Goal: Task Accomplishment & Management: Use online tool/utility

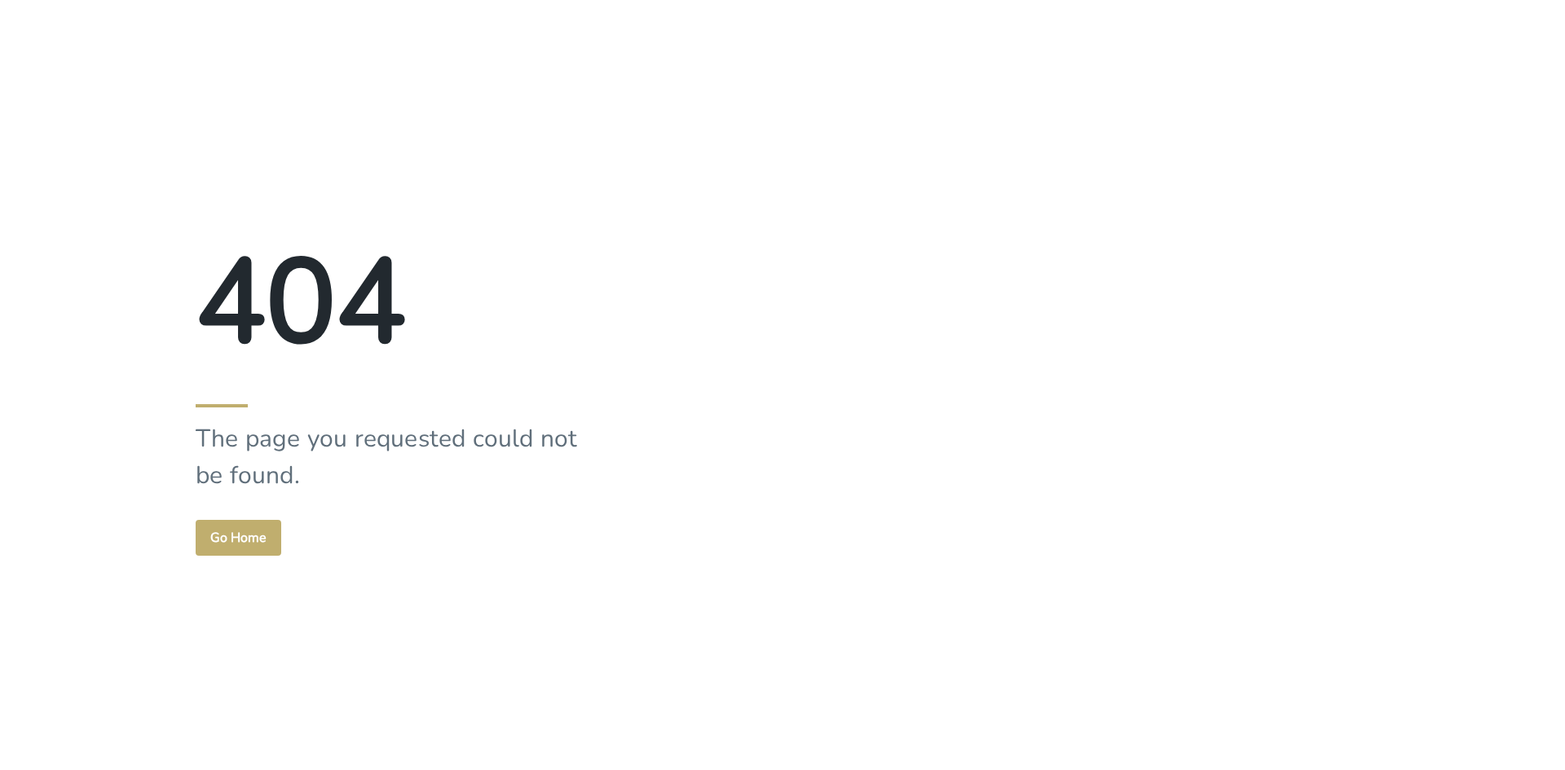
click at [724, 92] on div "404 The page you requested could not be found. Go Home" at bounding box center [391, 385] width 782 height 770
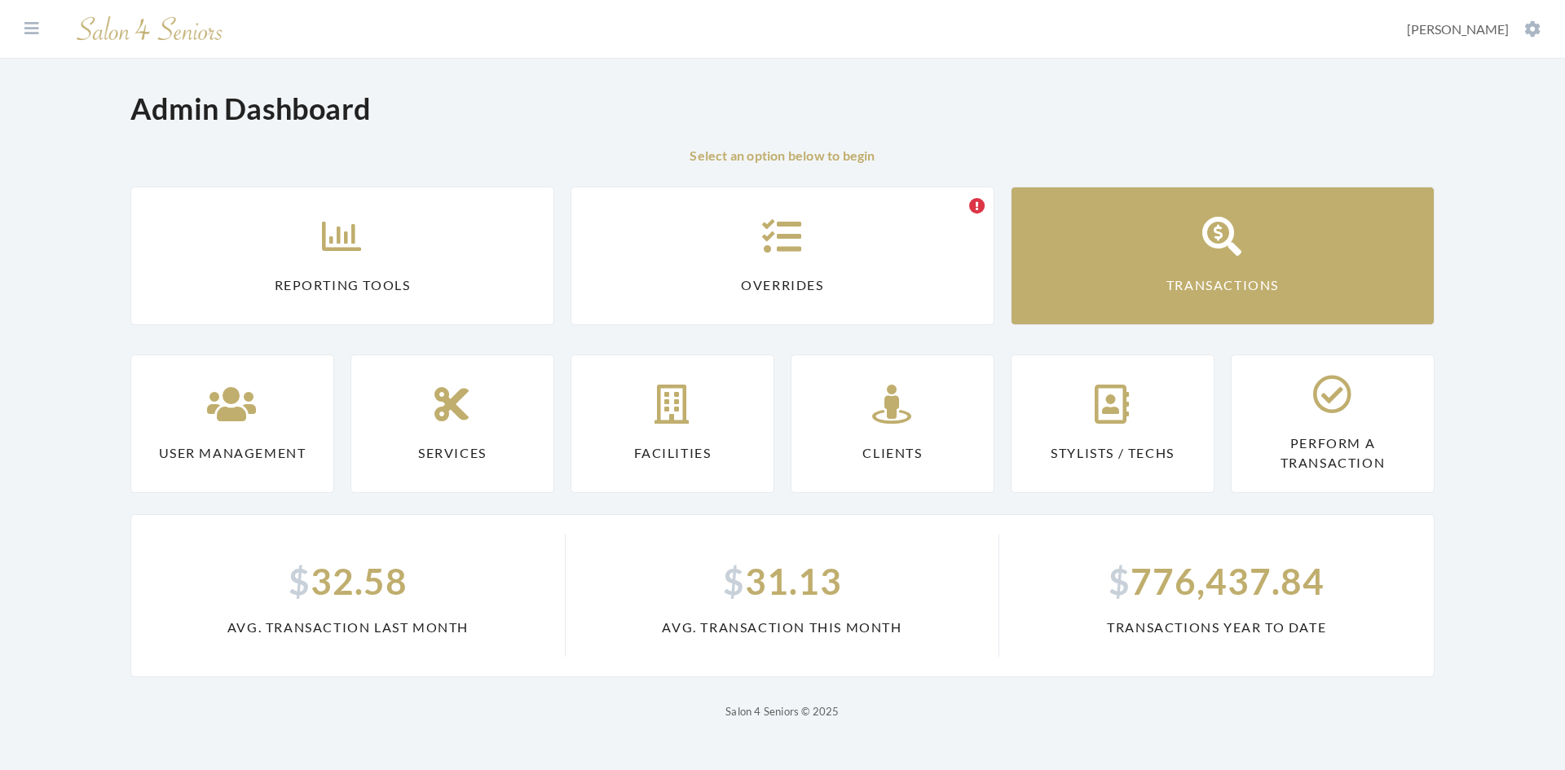
click at [1194, 249] on link "Transactions" at bounding box center [1223, 256] width 424 height 139
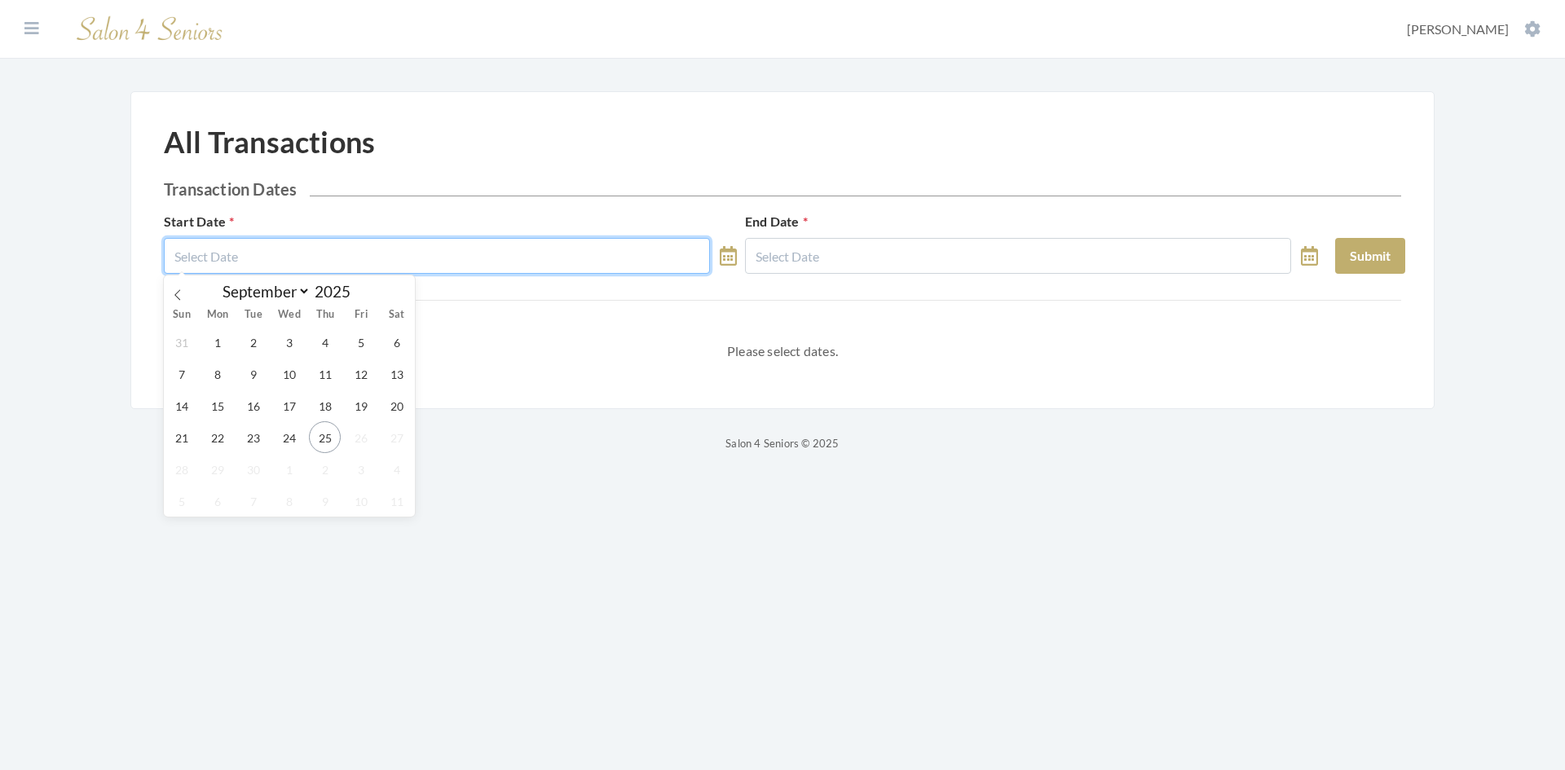
click at [370, 245] on input "text" at bounding box center [437, 256] width 546 height 36
click at [209, 334] on span "1" at bounding box center [217, 342] width 32 height 32
type input "[DATE]"
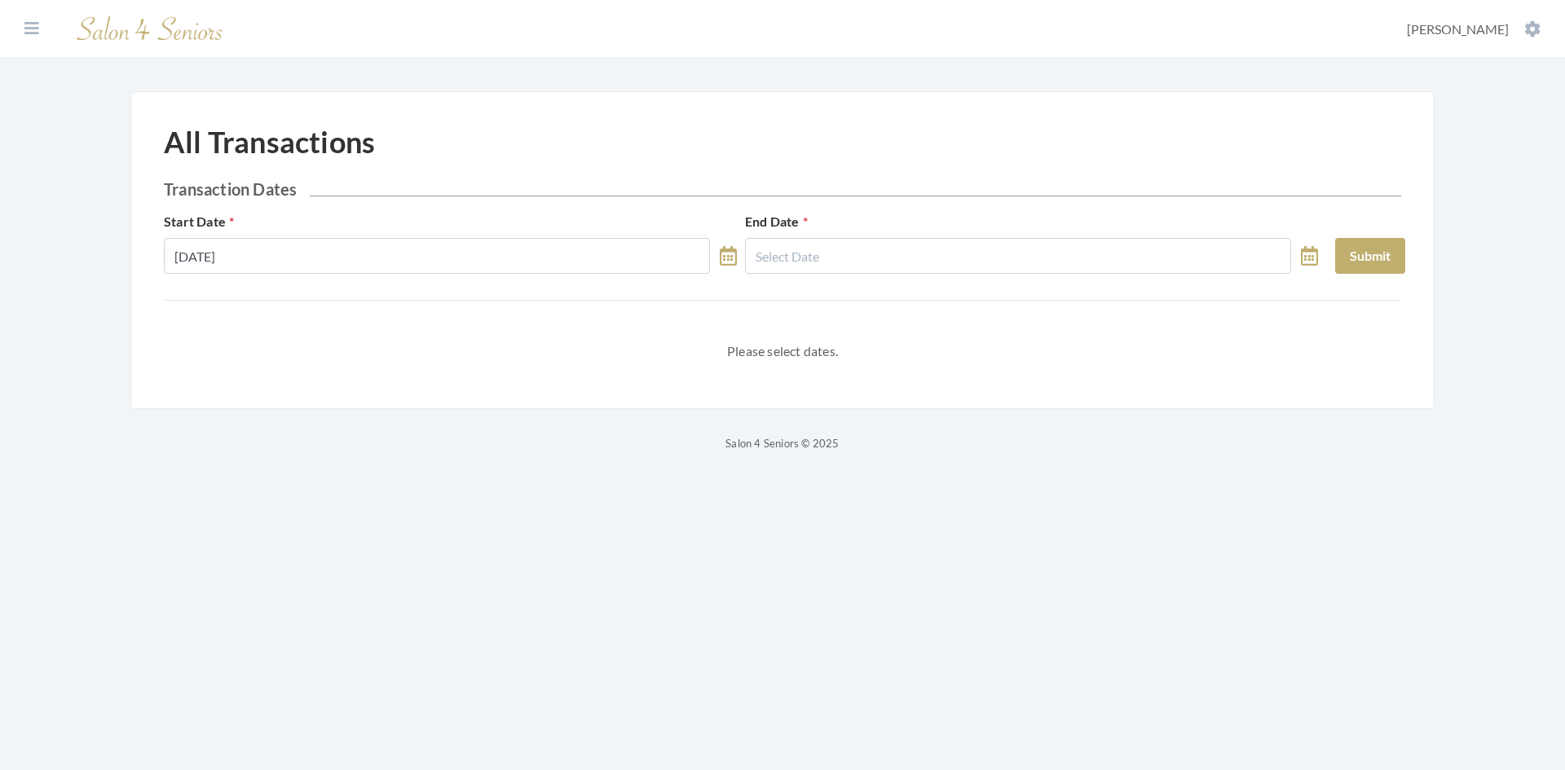
click at [886, 226] on div "End Date" at bounding box center [1031, 243] width 581 height 62
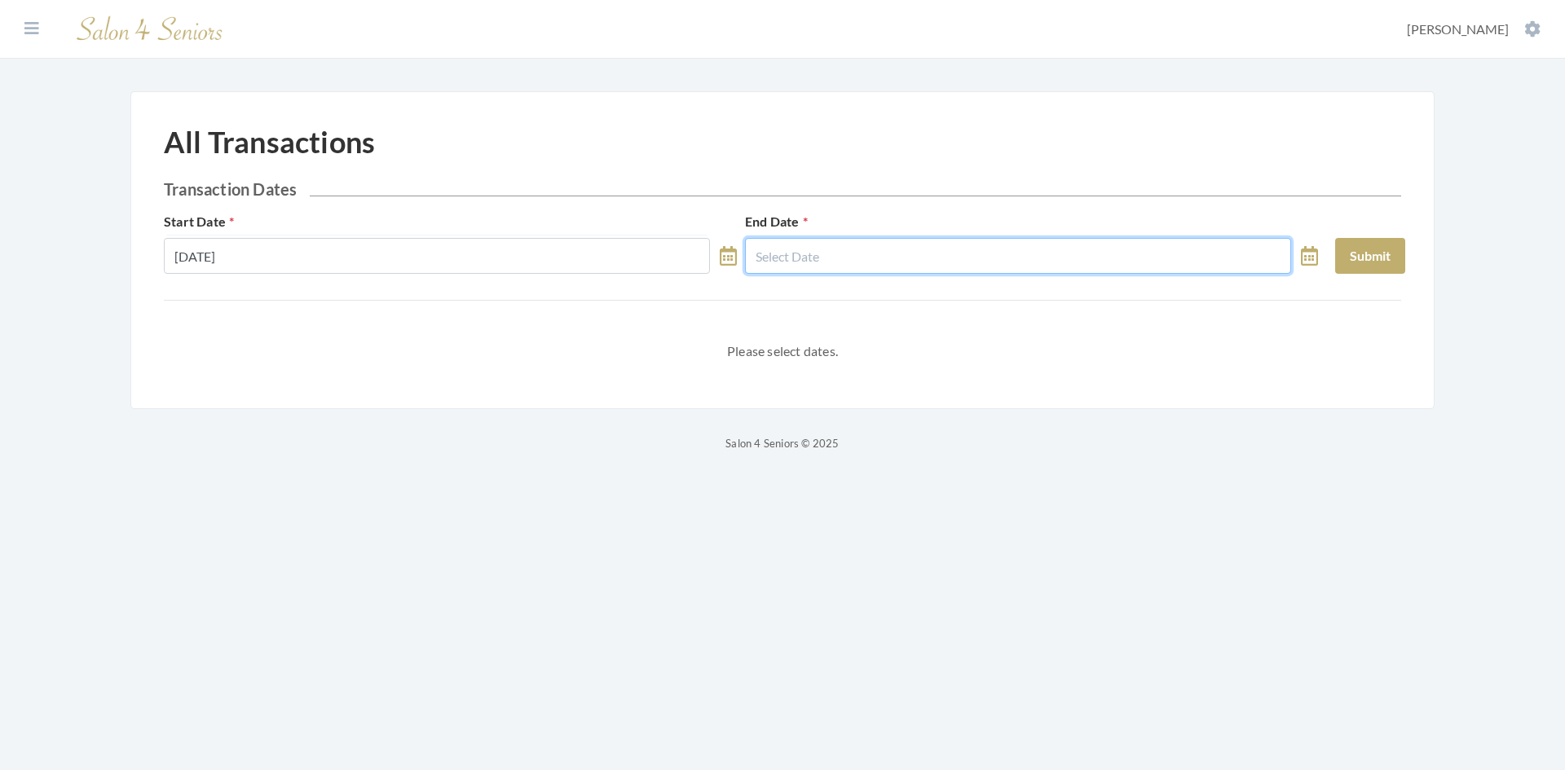
click at [871, 252] on input "text" at bounding box center [1018, 256] width 546 height 36
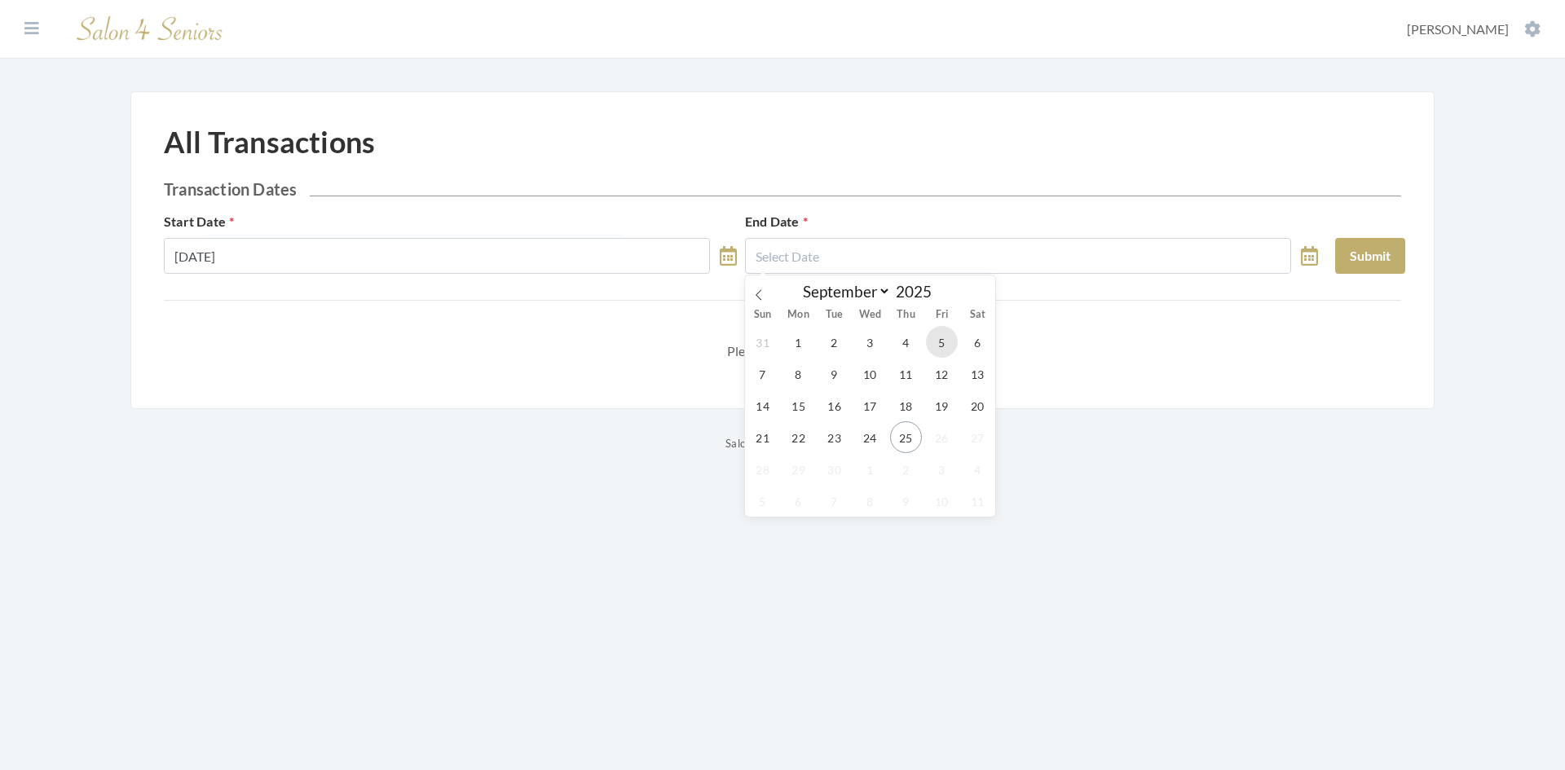
click at [940, 336] on span "5" at bounding box center [942, 342] width 32 height 32
type input "09/05/2025"
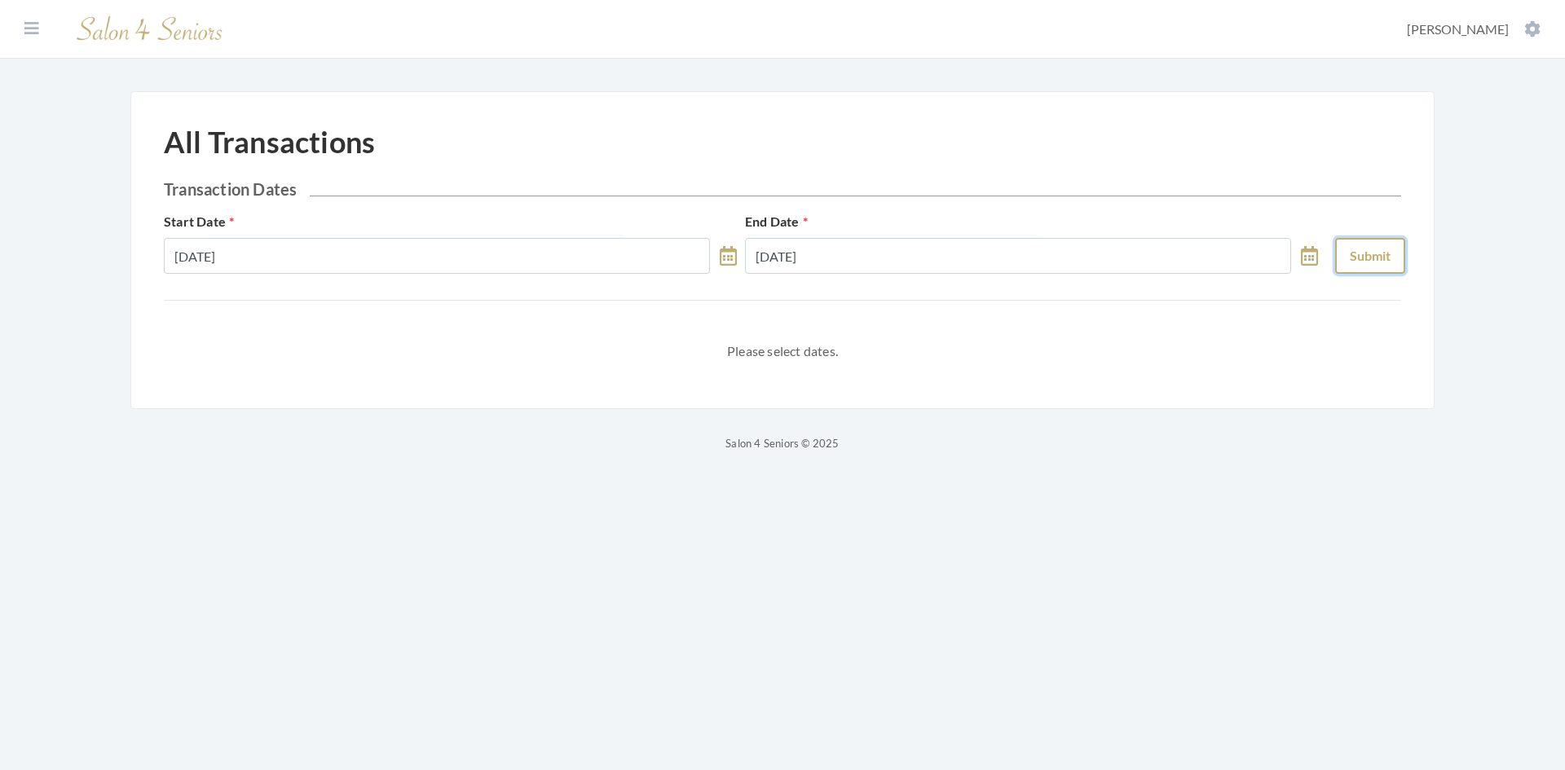
click at [1367, 256] on button "Submit" at bounding box center [1370, 256] width 70 height 36
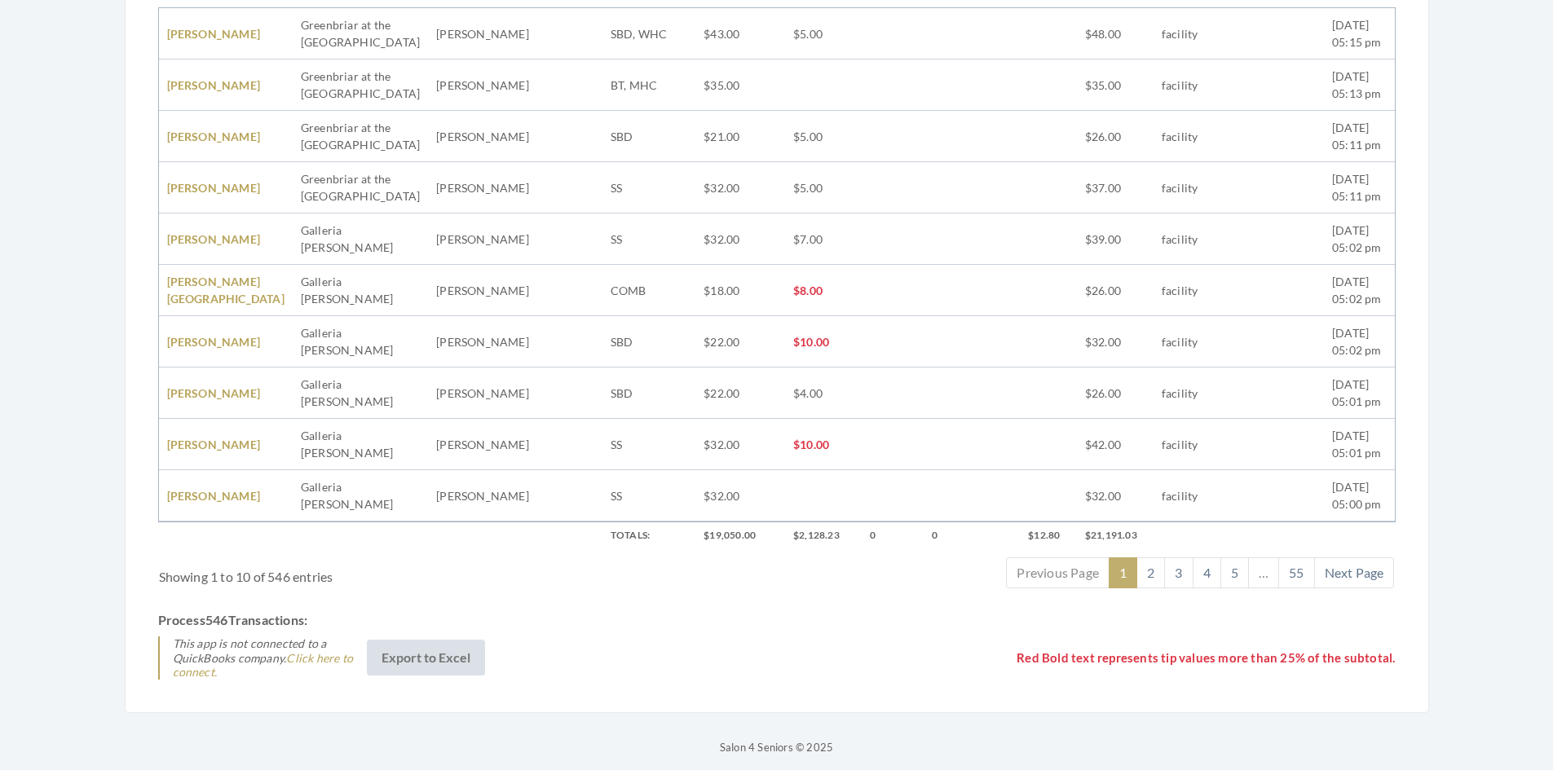
scroll to position [522, 0]
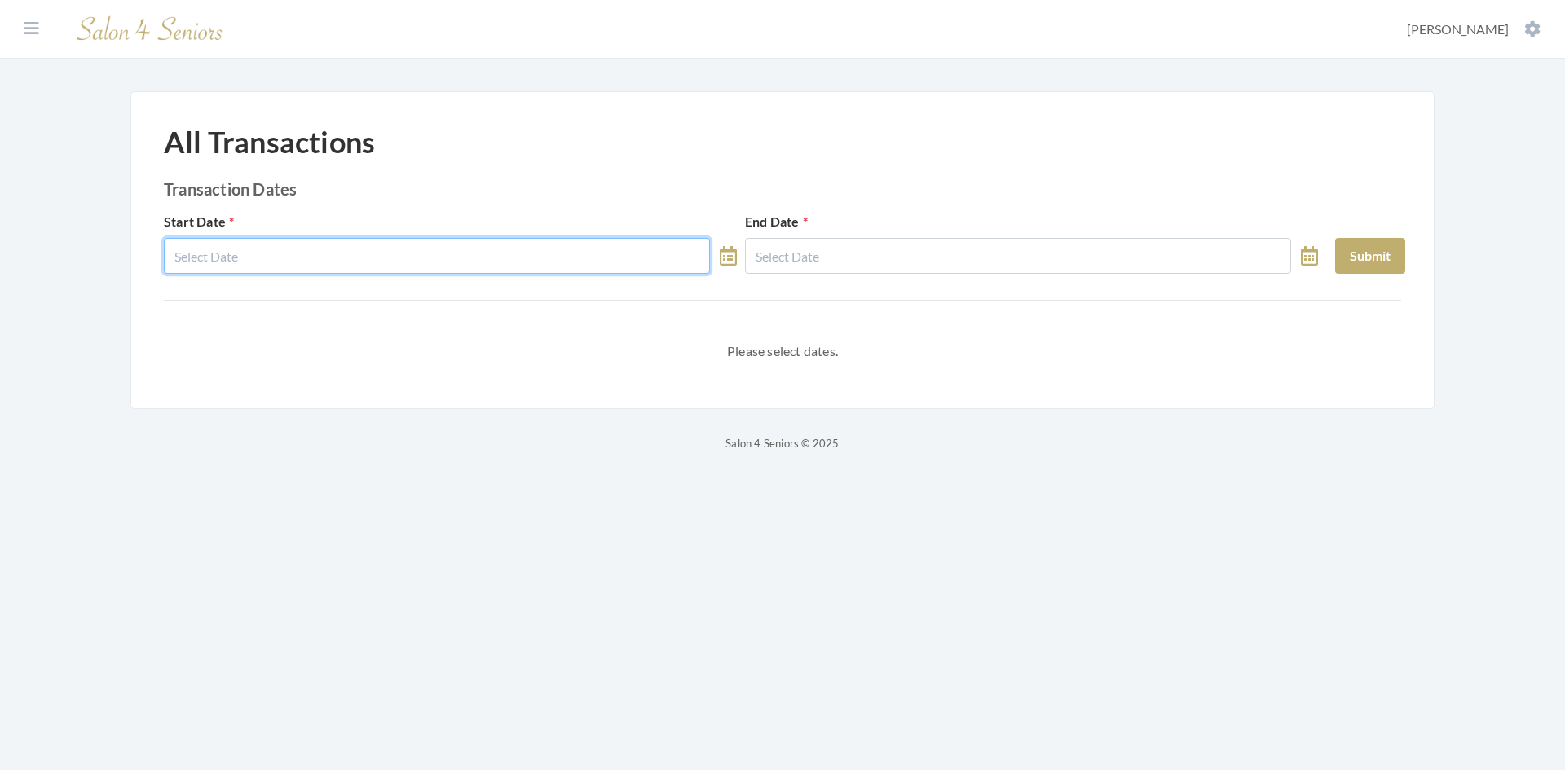
click at [556, 257] on input "text" at bounding box center [437, 256] width 546 height 36
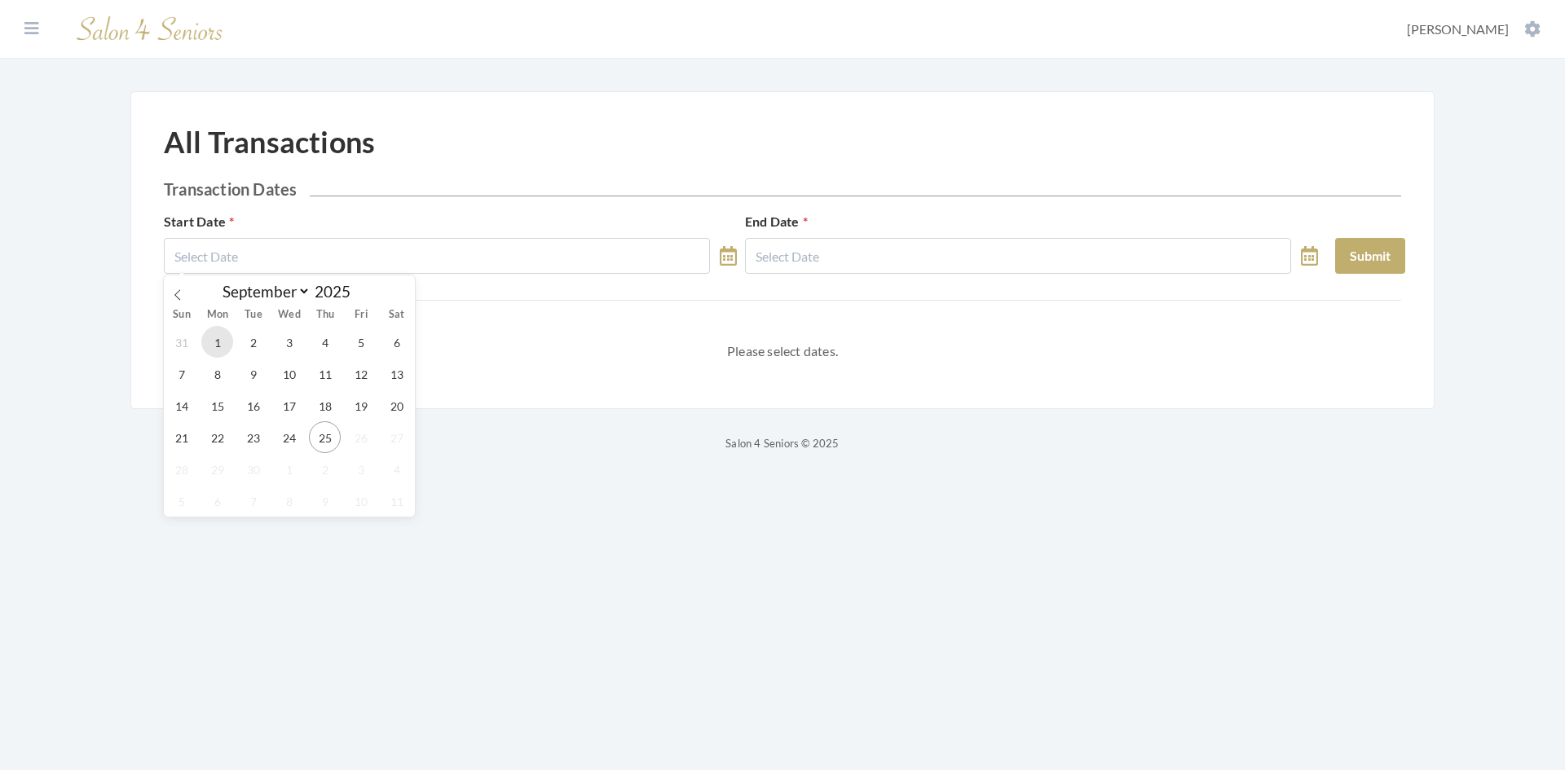
click at [225, 340] on span "1" at bounding box center [217, 342] width 32 height 32
type input "[DATE]"
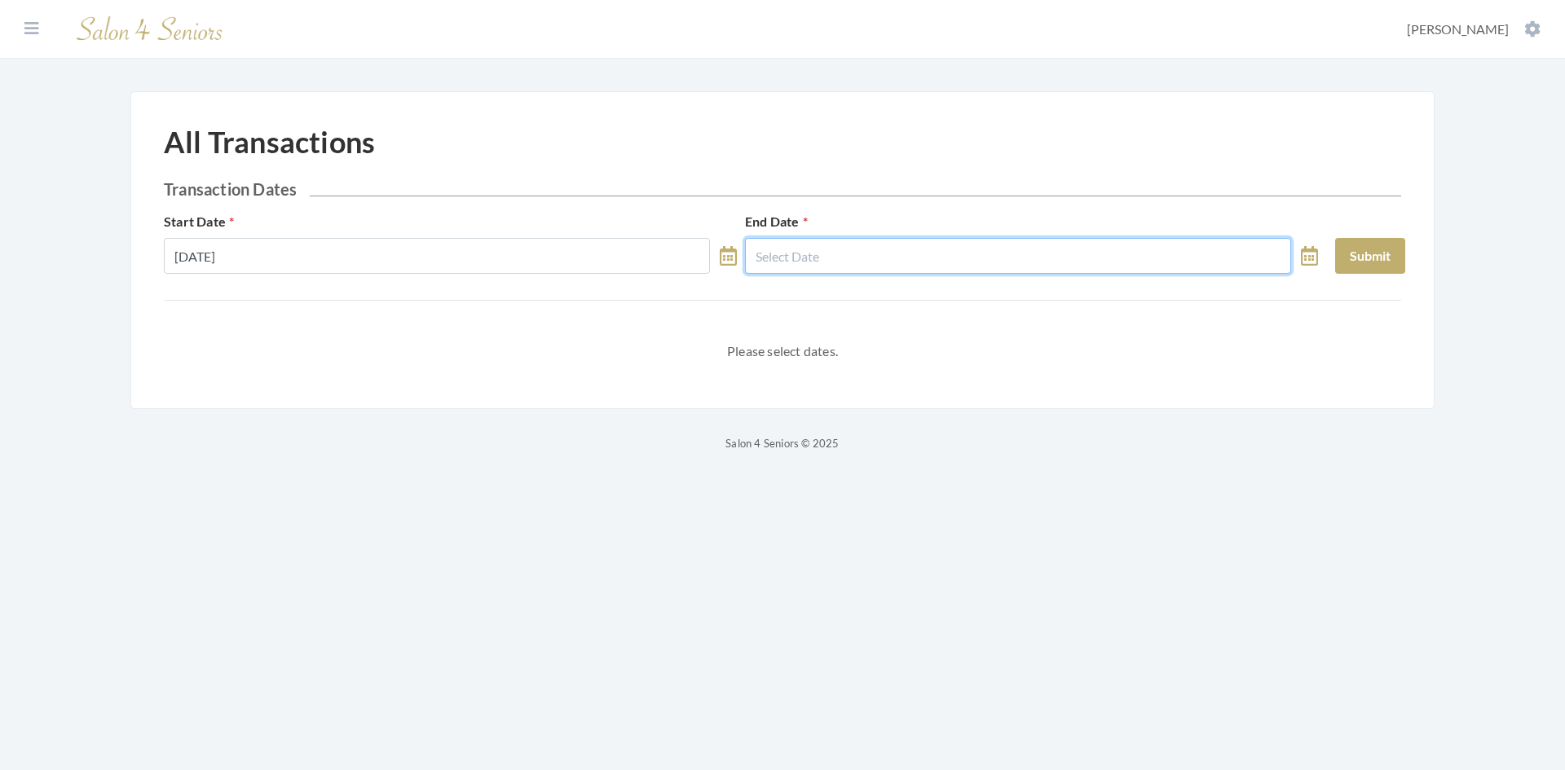
click at [798, 256] on input "text" at bounding box center [1018, 256] width 546 height 36
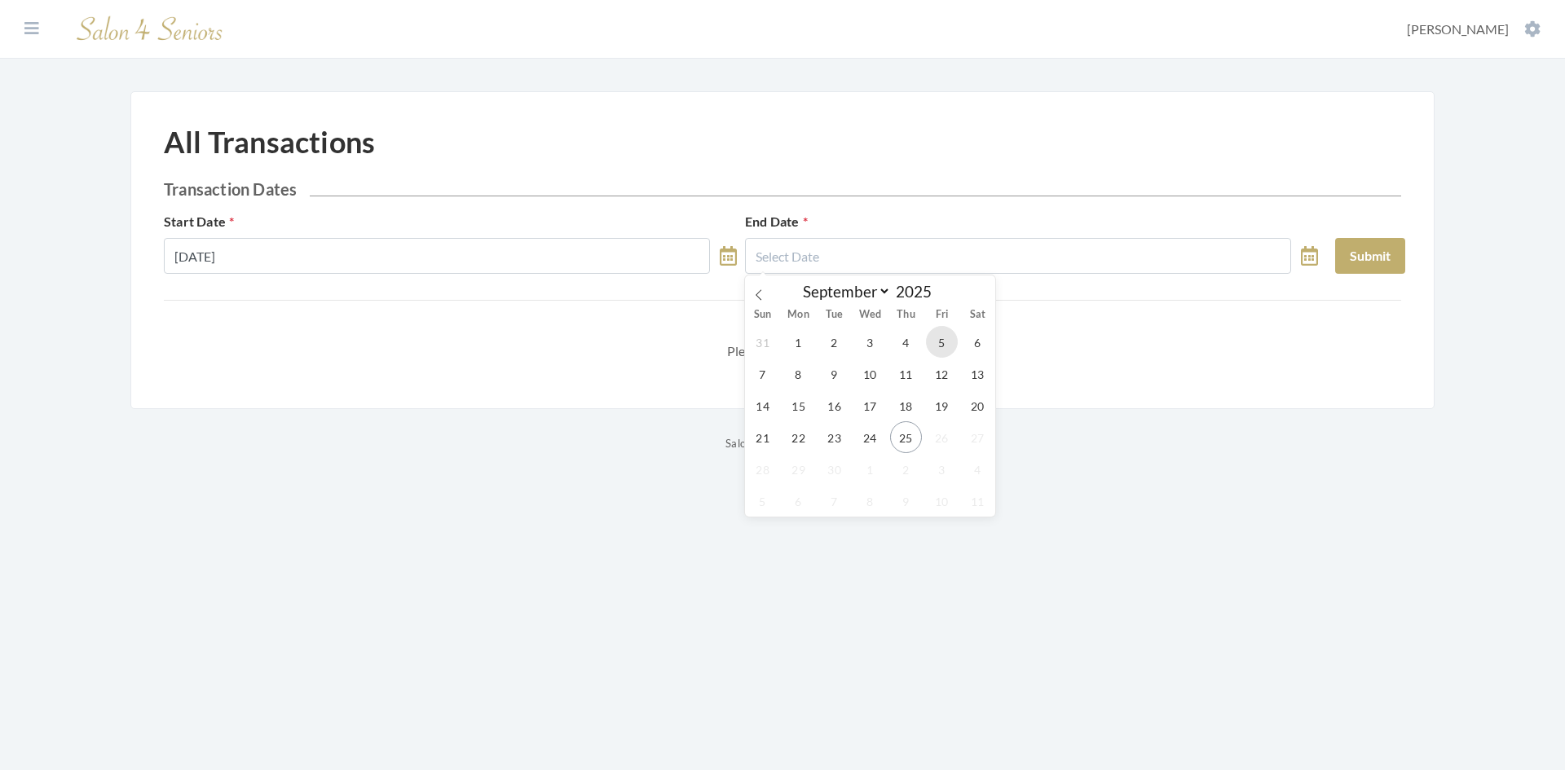
click at [942, 342] on span "5" at bounding box center [942, 342] width 32 height 32
type input "[DATE]"
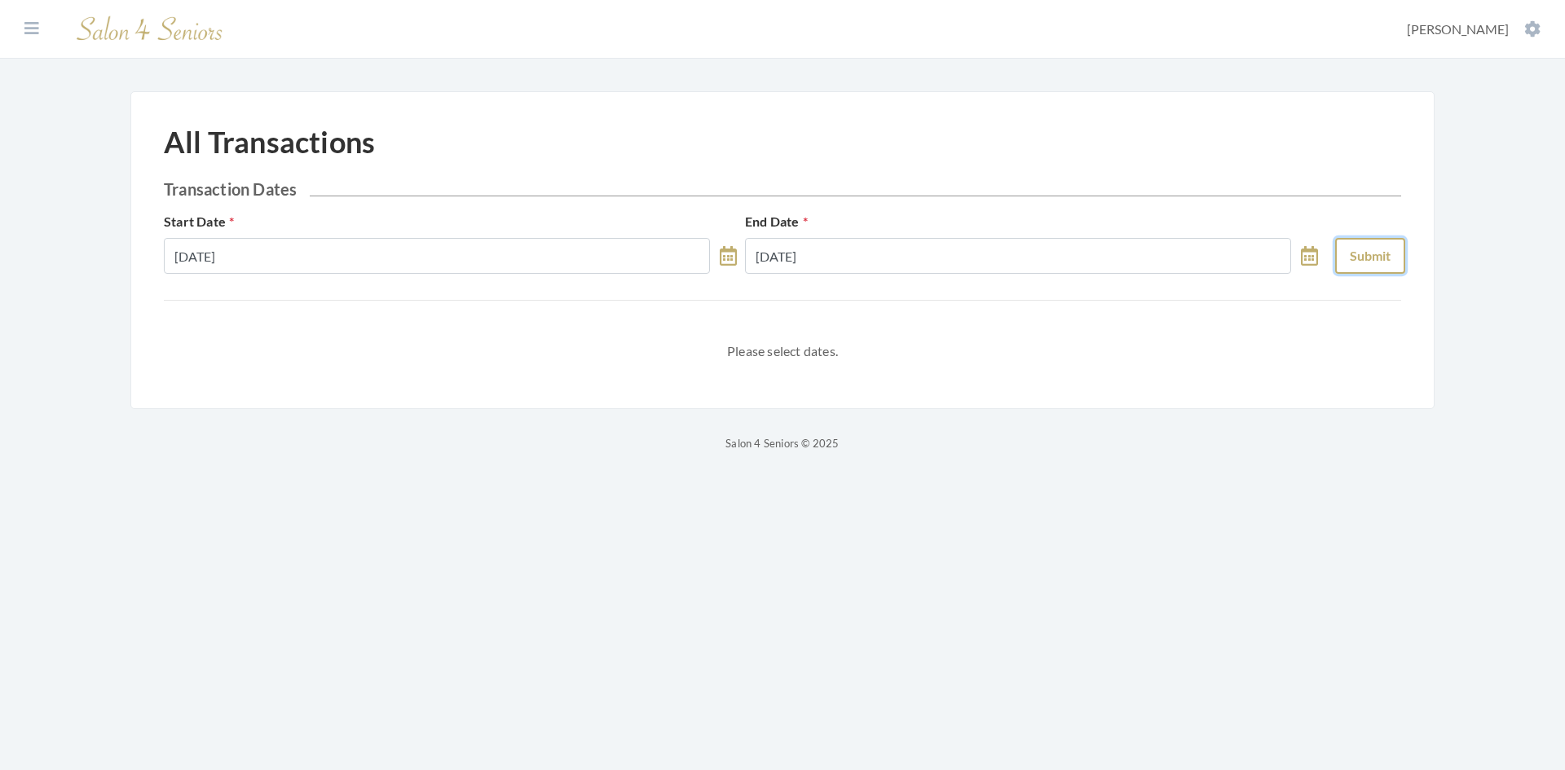
click at [1373, 249] on button "Submit" at bounding box center [1370, 256] width 70 height 36
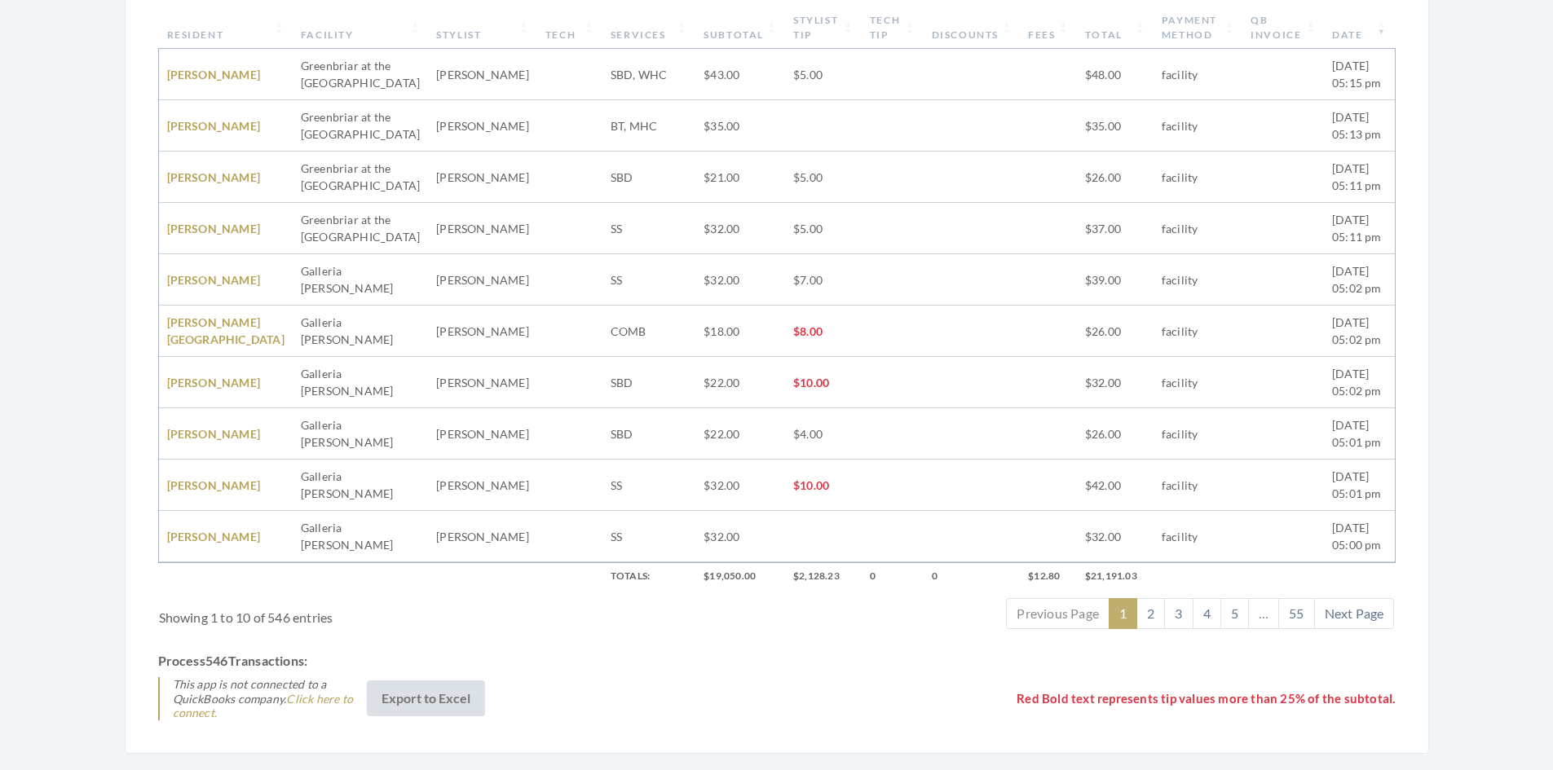
scroll to position [522, 0]
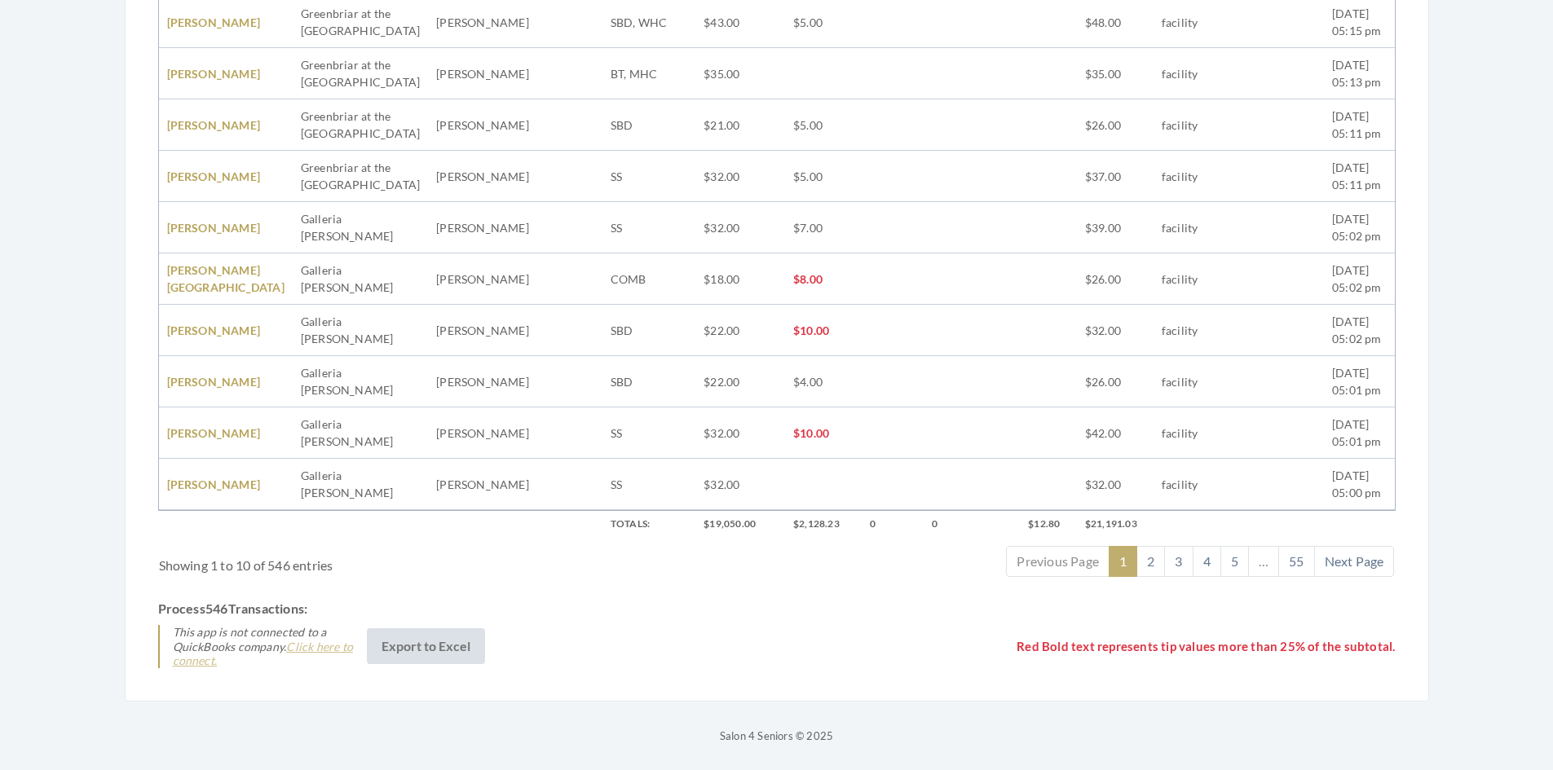
click at [346, 653] on link "Click here to connect." at bounding box center [263, 654] width 180 height 29
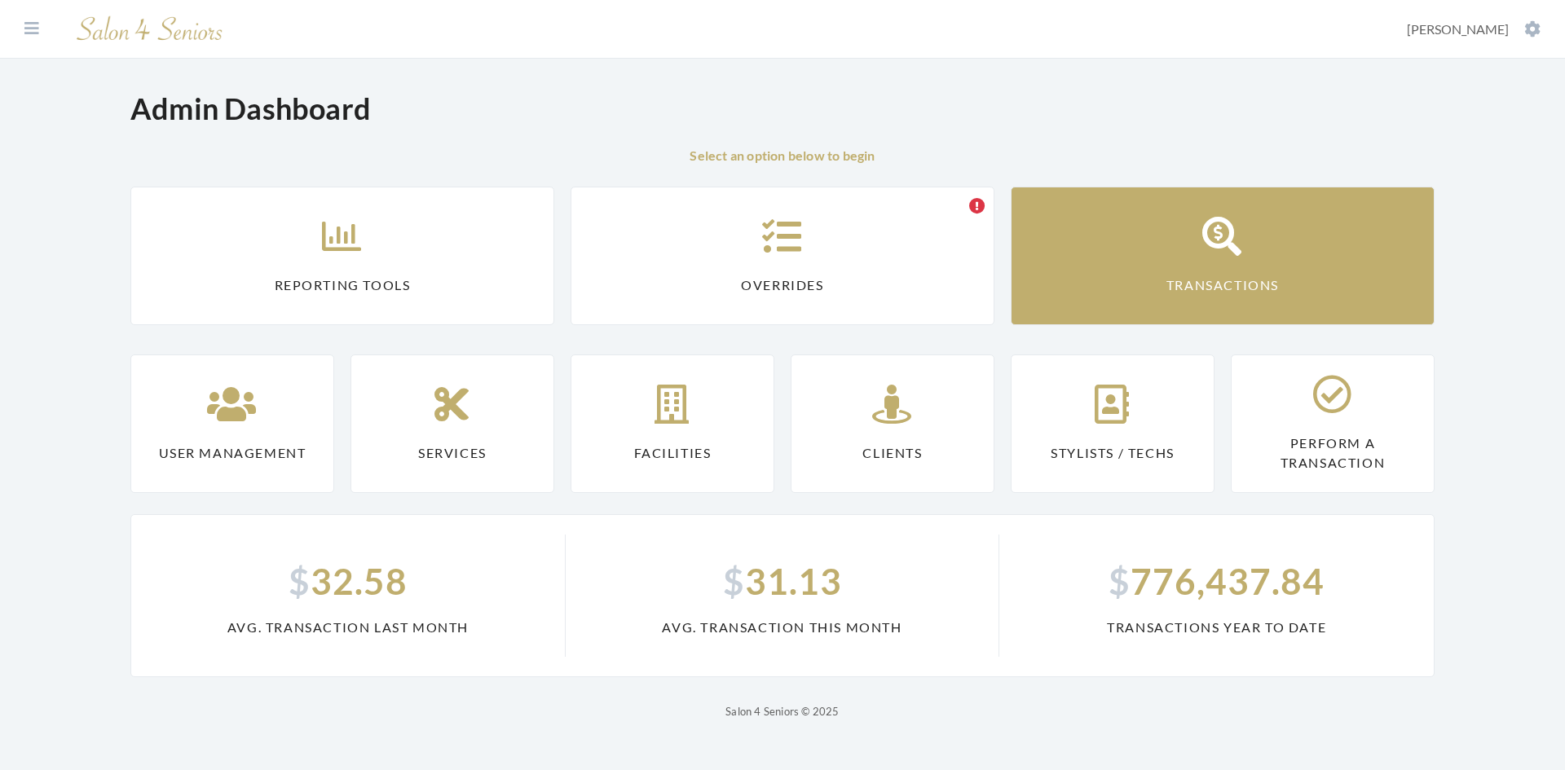
click at [1138, 273] on link "Transactions" at bounding box center [1223, 256] width 424 height 139
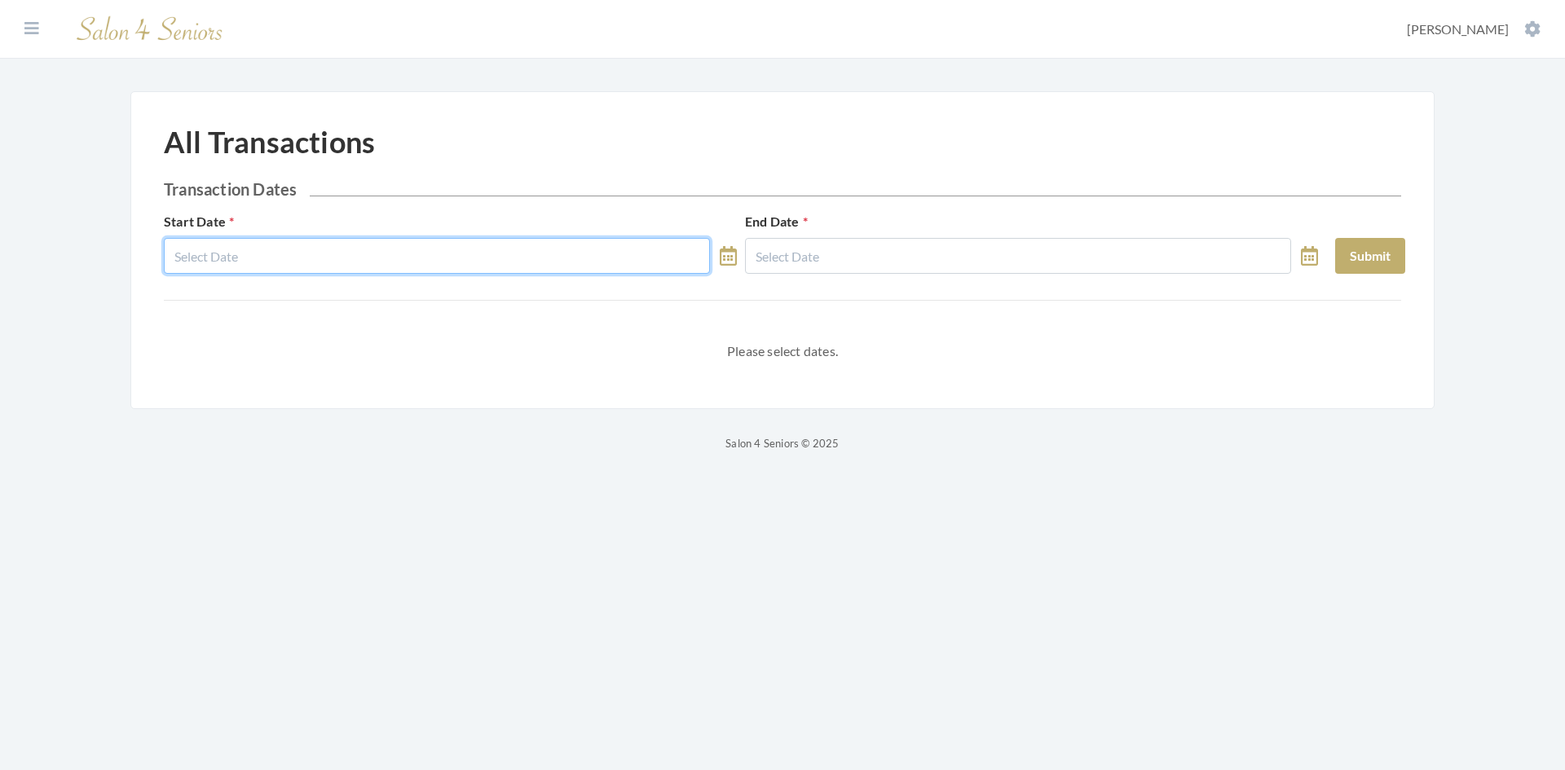
click at [263, 245] on input "text" at bounding box center [437, 256] width 546 height 36
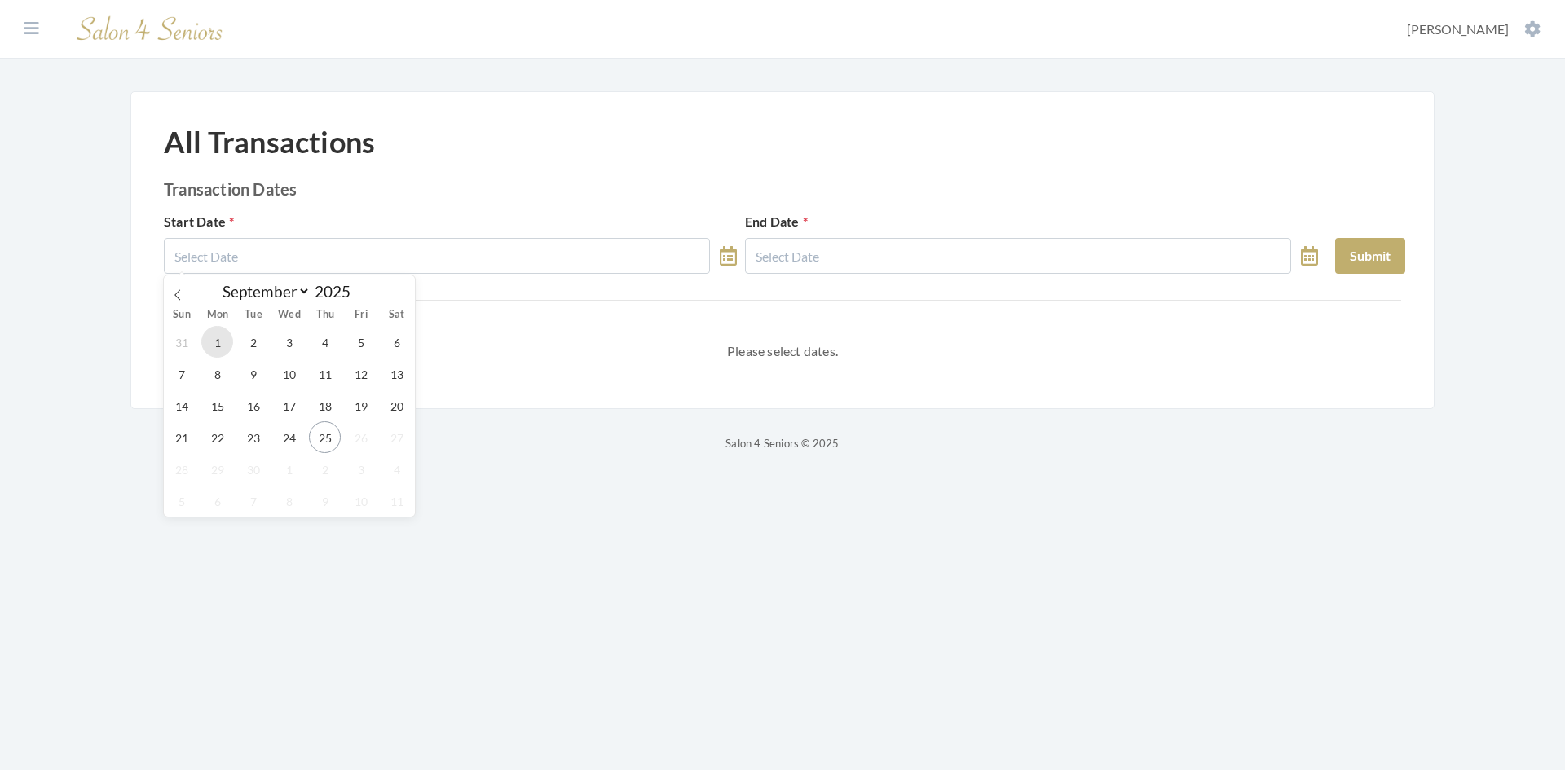
click at [214, 338] on span "1" at bounding box center [217, 342] width 32 height 32
type input "09/01/2025"
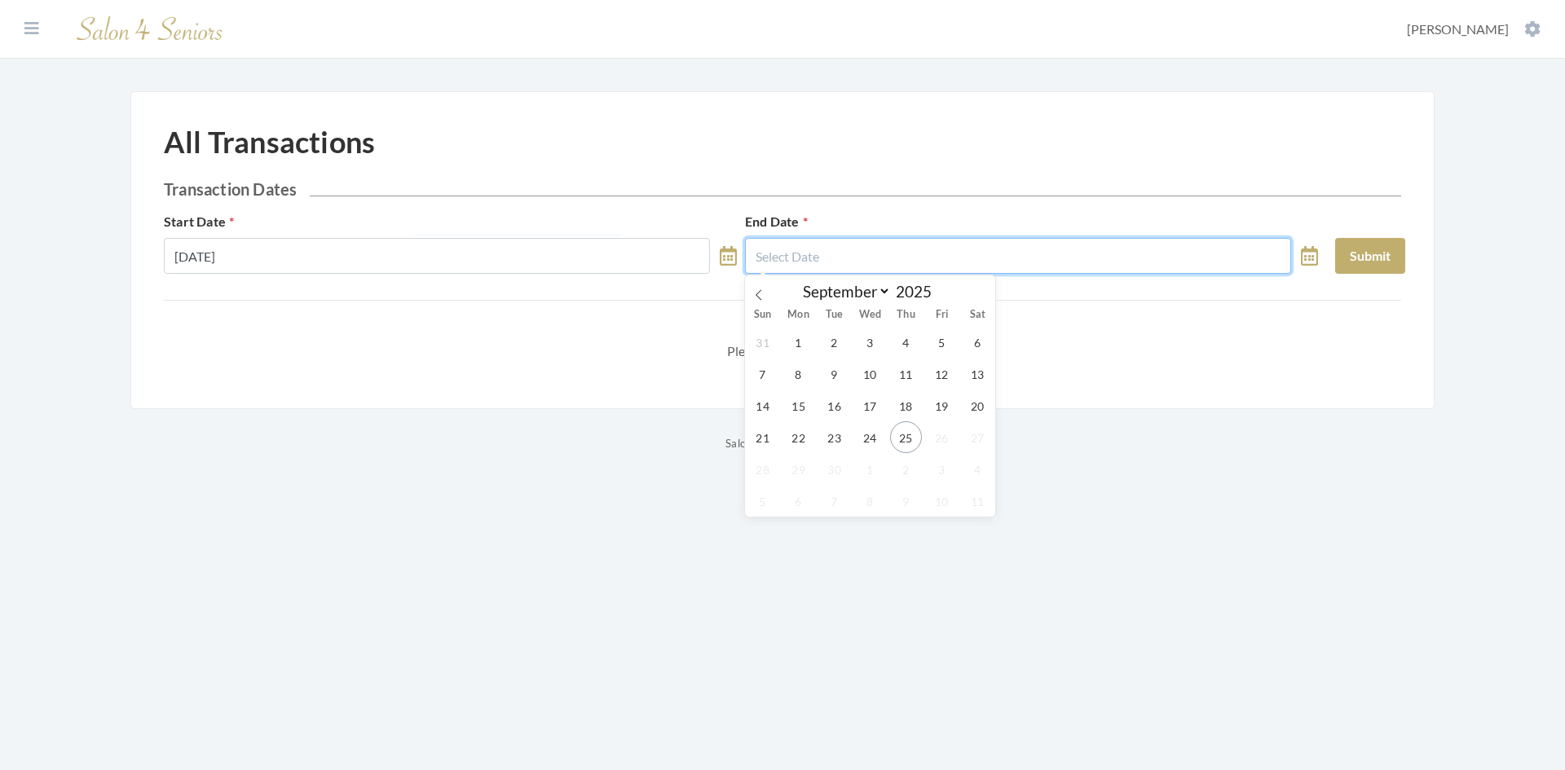
click at [878, 239] on input "text" at bounding box center [1018, 256] width 546 height 36
click at [947, 346] on span "5" at bounding box center [942, 342] width 32 height 32
type input "09/05/2025"
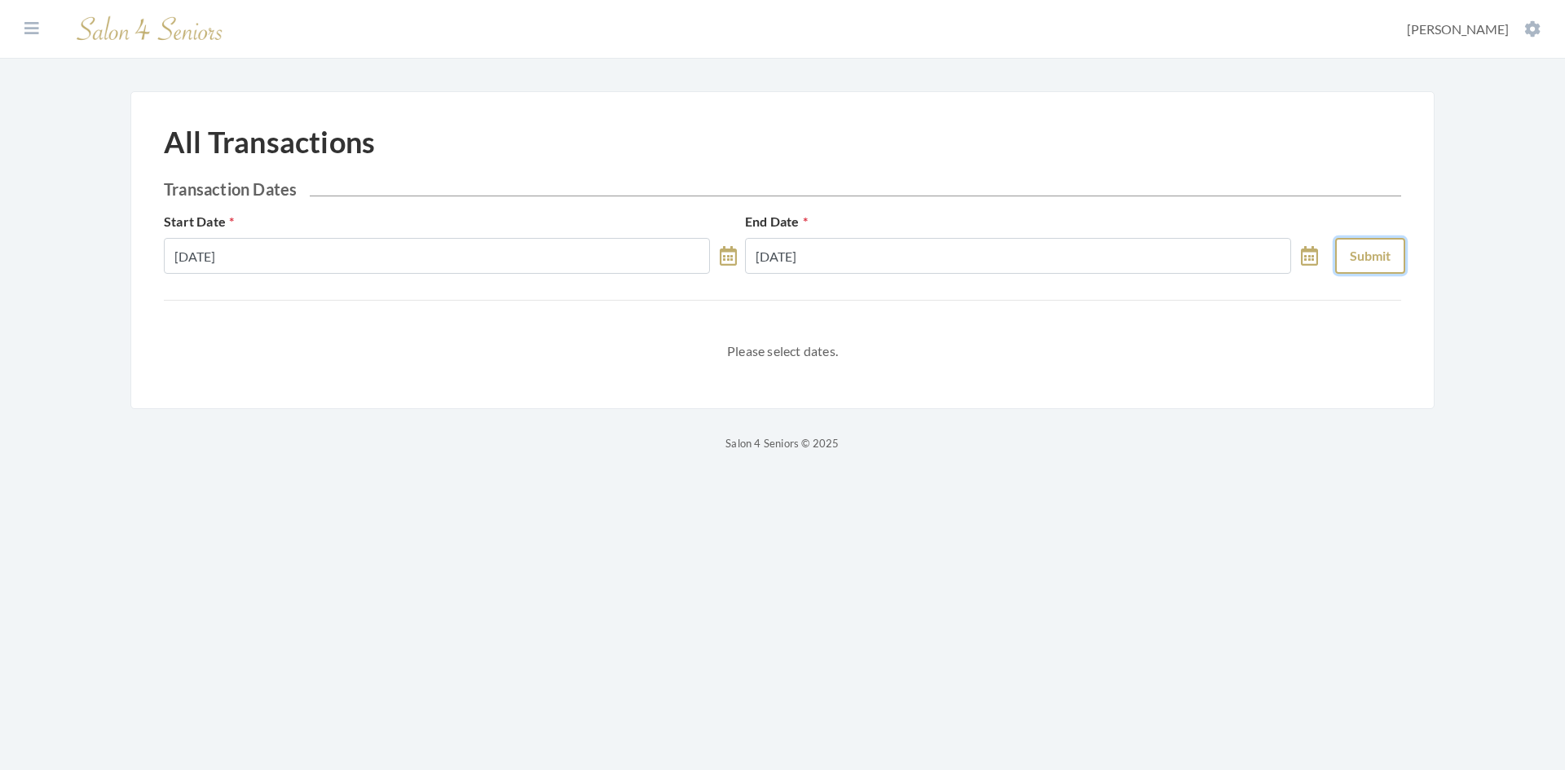
click at [1346, 257] on button "Submit" at bounding box center [1370, 256] width 70 height 36
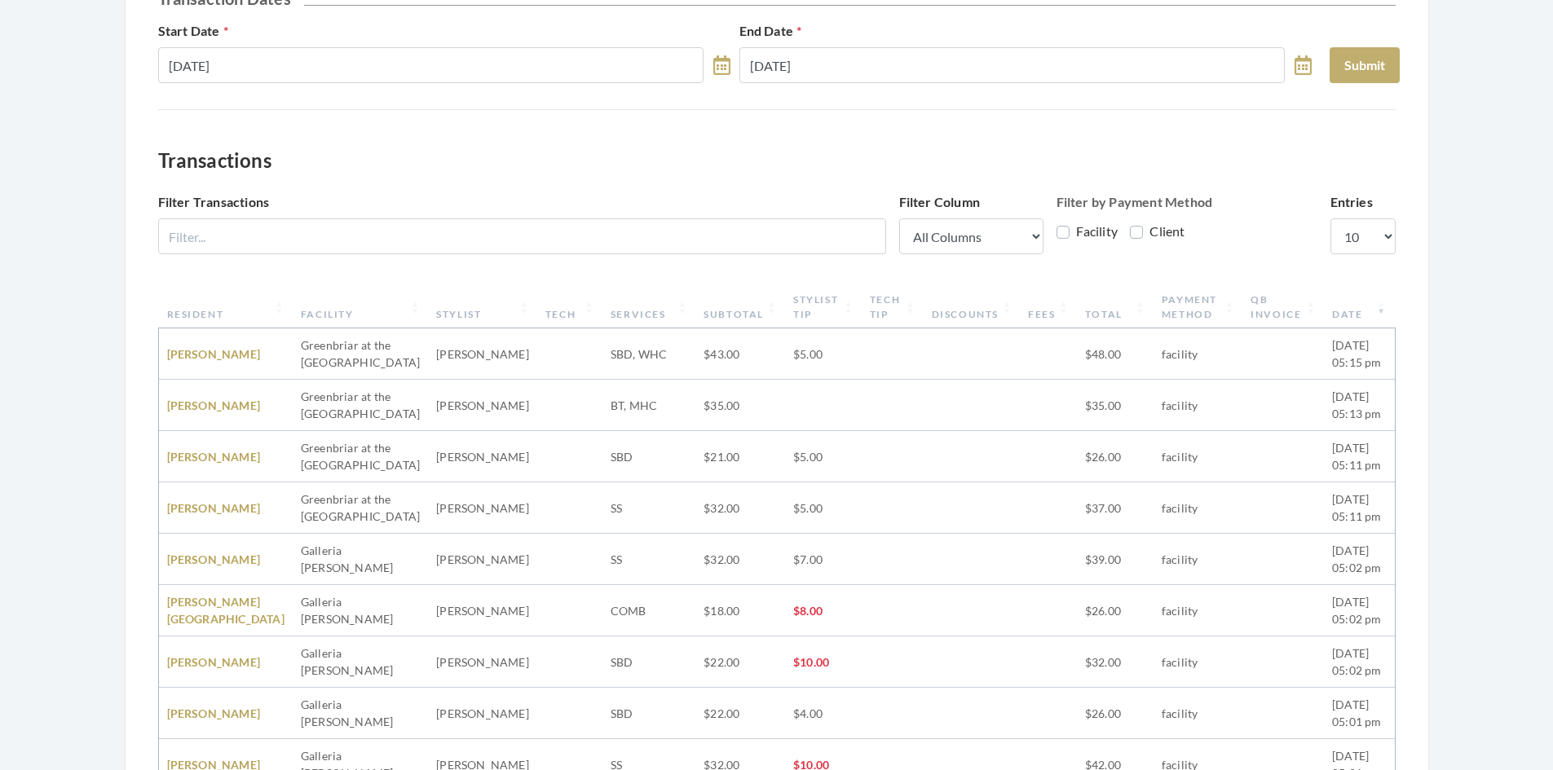
scroll to position [245, 0]
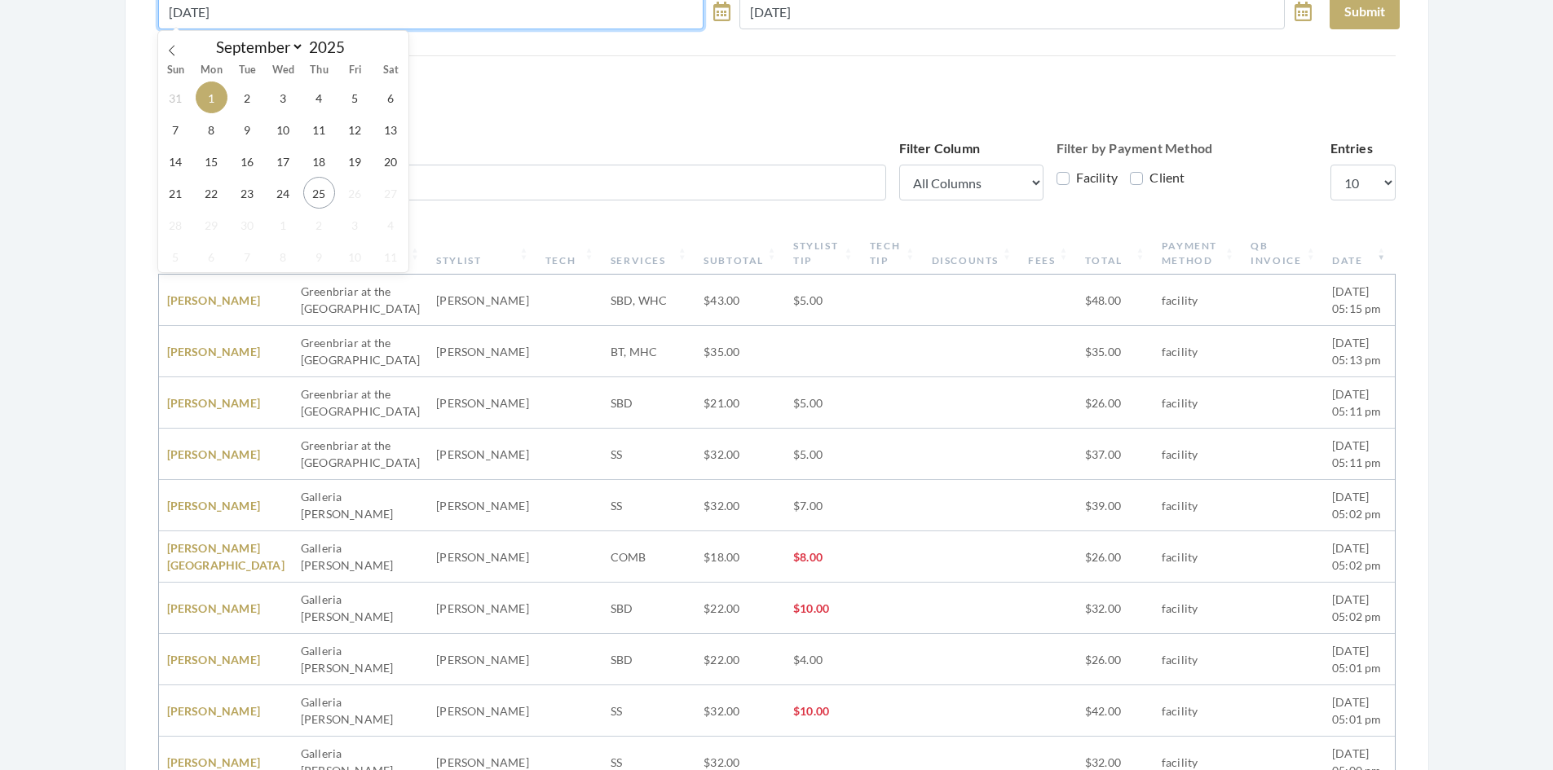
click at [350, 10] on input "[DATE]" at bounding box center [431, 11] width 546 height 36
click at [315, 197] on span "25" at bounding box center [319, 193] width 32 height 32
type input "09/25/2025"
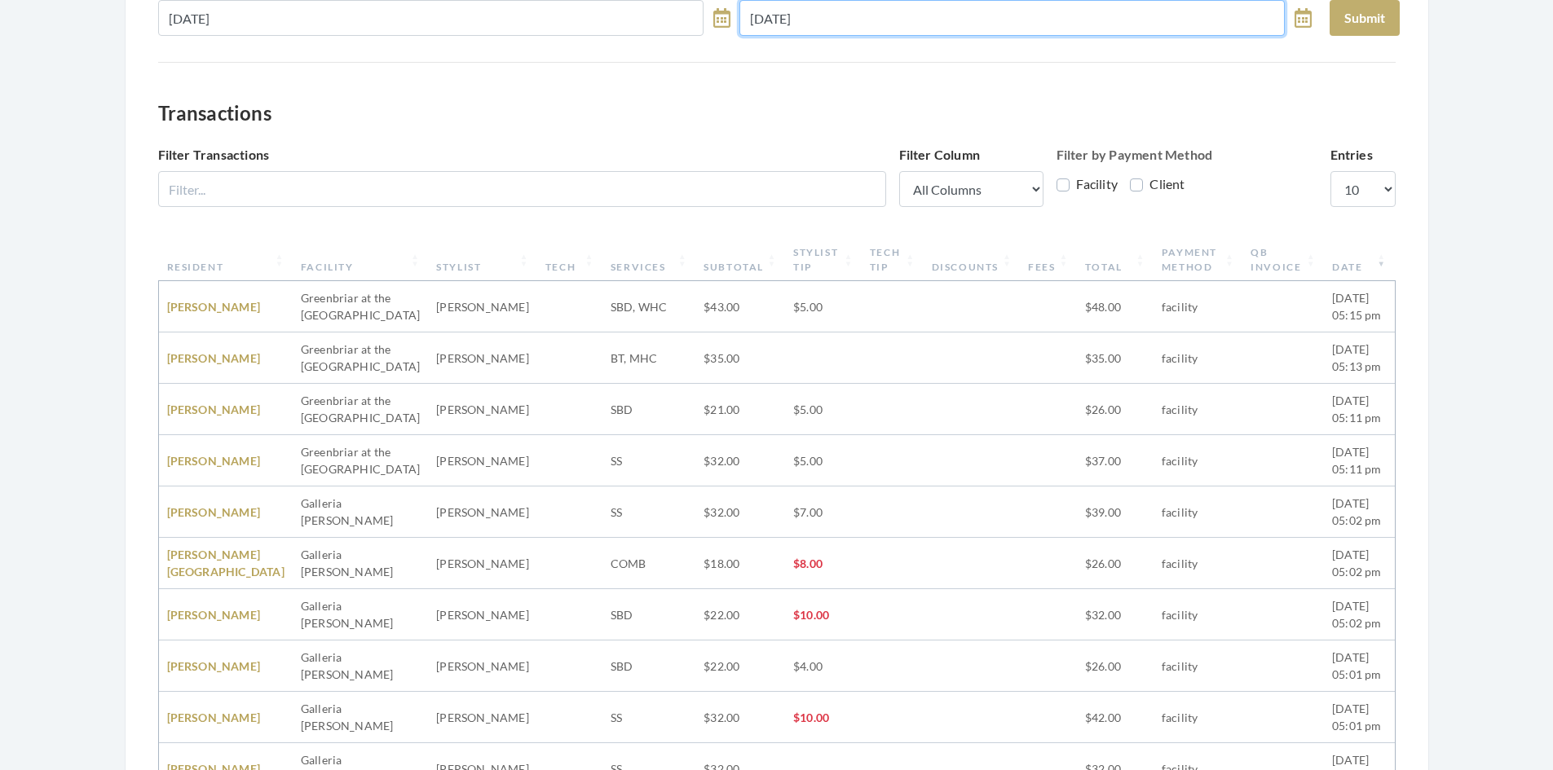
click at [862, 8] on input "[DATE]" at bounding box center [1012, 18] width 546 height 36
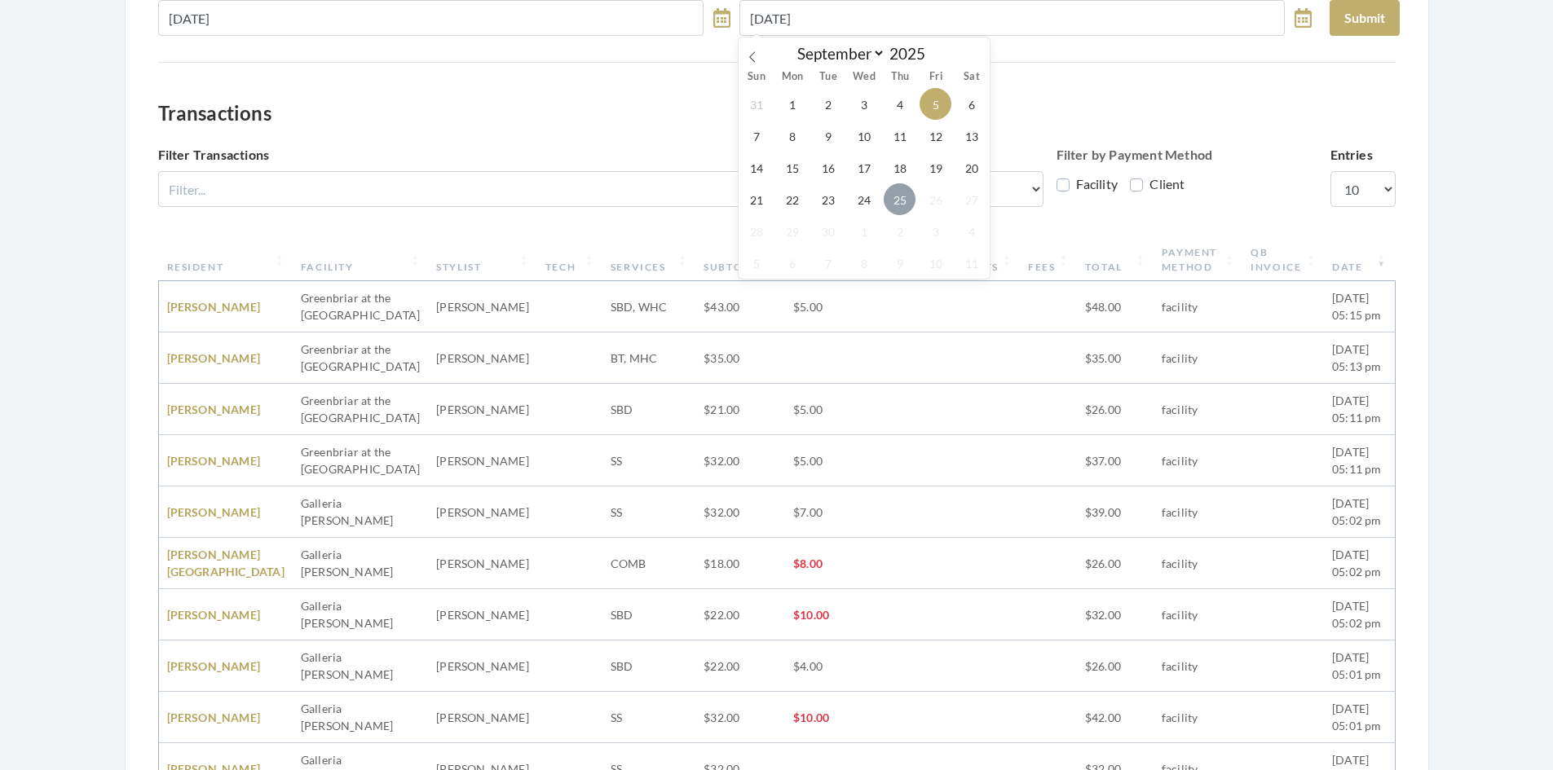
click at [899, 201] on span "25" at bounding box center [900, 199] width 32 height 32
type input "09/25/2025"
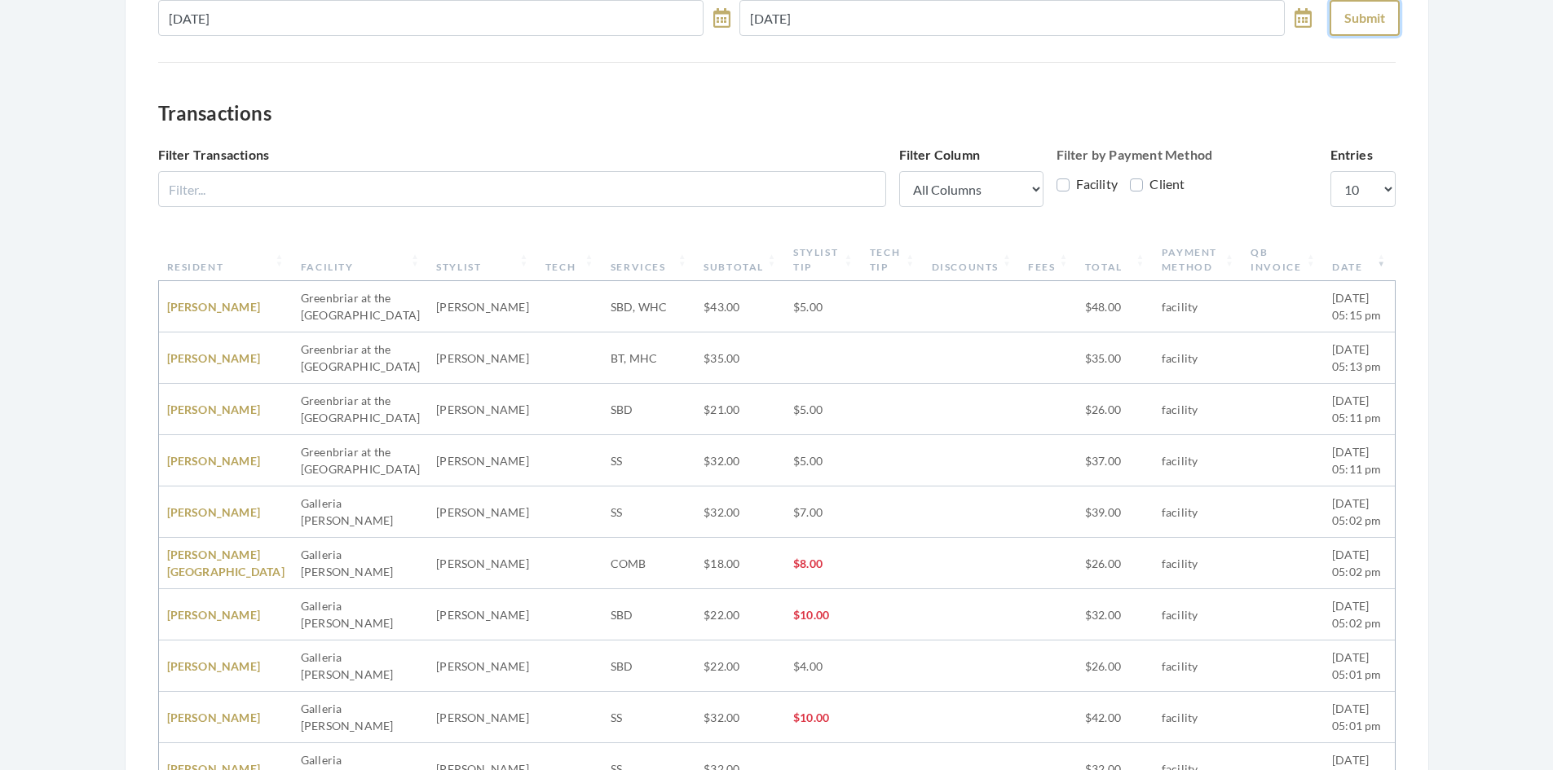
click at [1345, 17] on button "Submit" at bounding box center [1364, 18] width 70 height 36
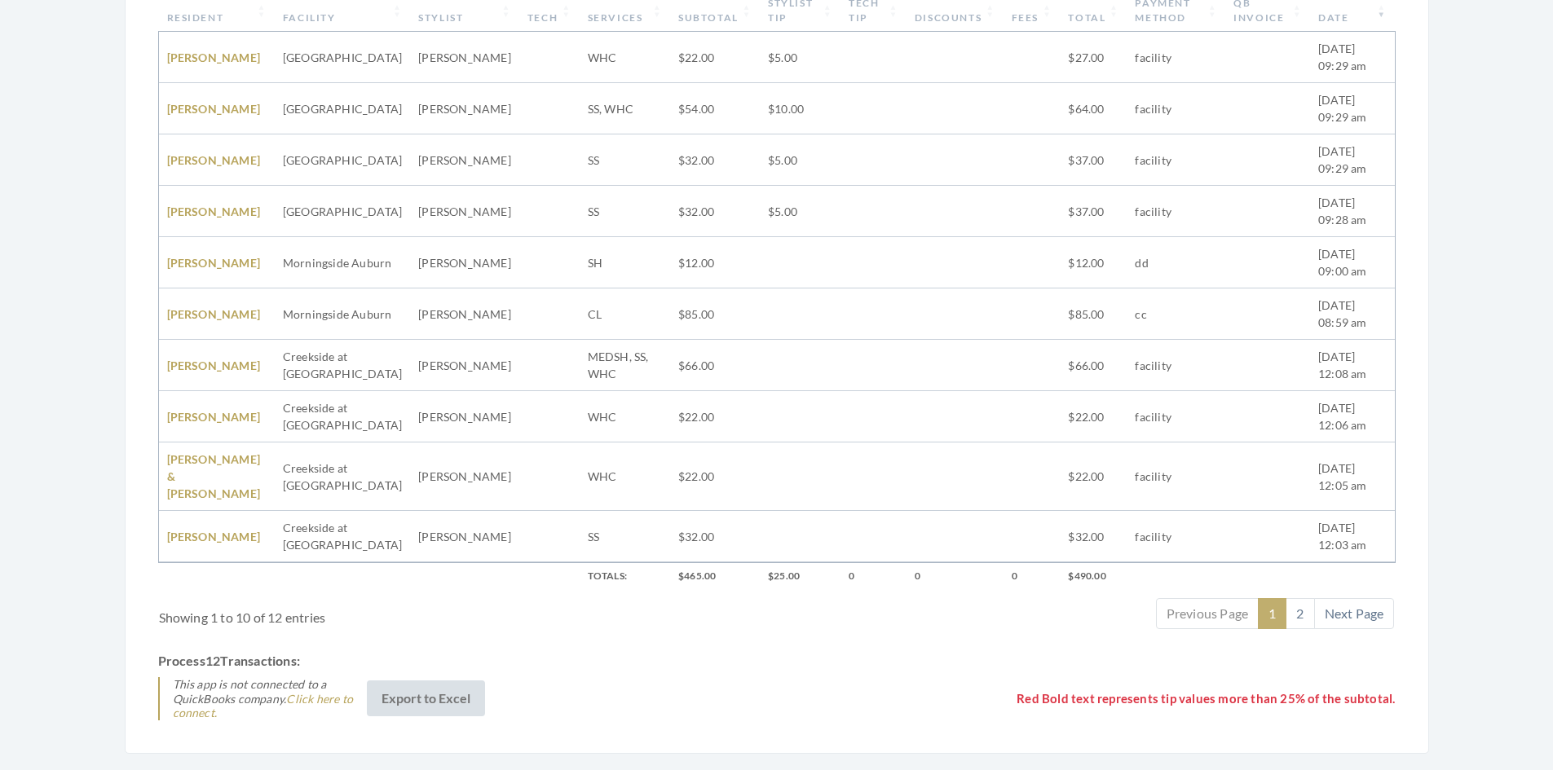
scroll to position [489, 0]
click at [330, 690] on link "Click here to connect." at bounding box center [263, 704] width 180 height 29
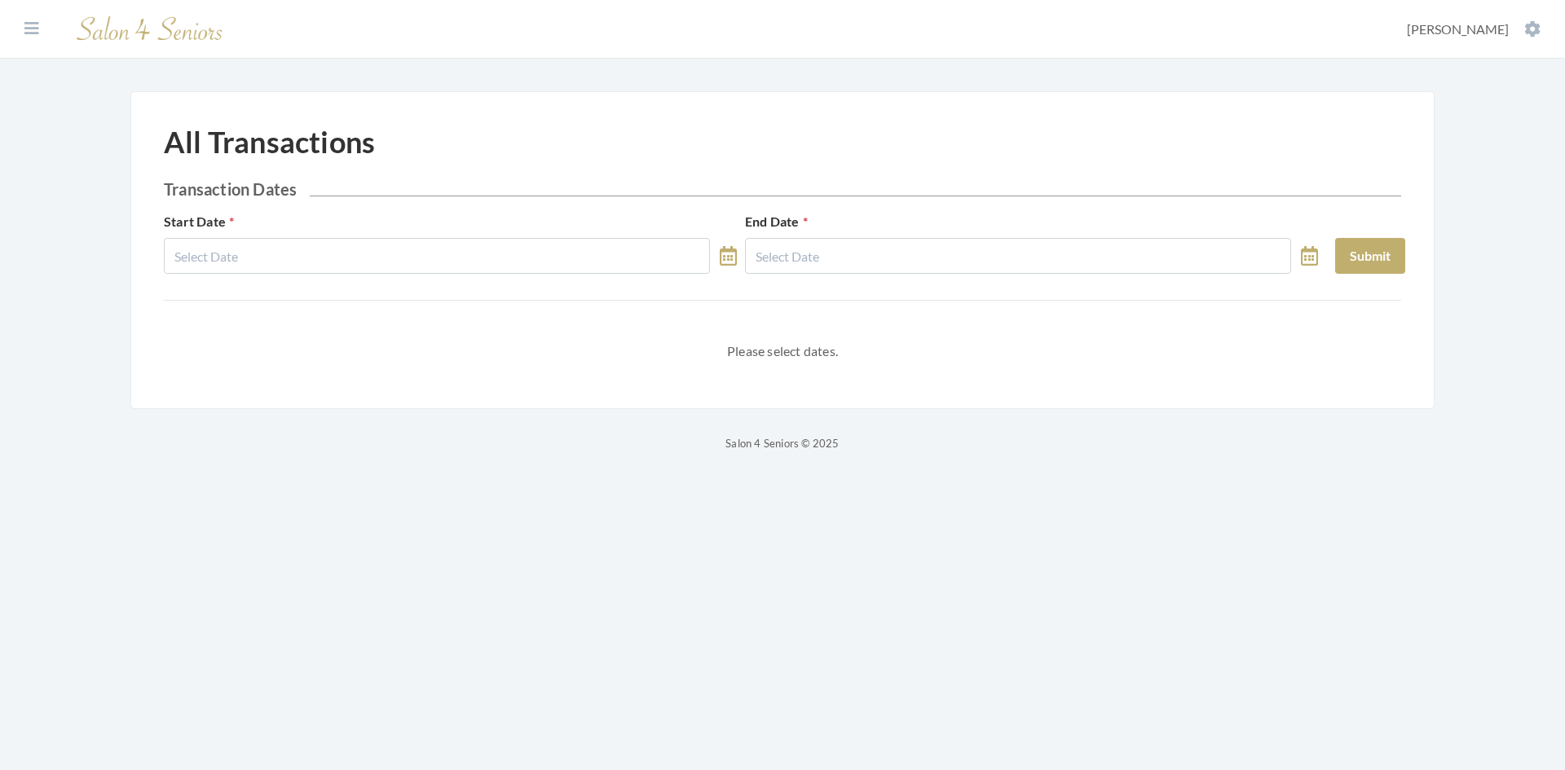
click at [637, 29] on section "Dashboard Facilities Services All Clients User Management Stylists / Techs Repo…" at bounding box center [782, 29] width 1565 height 59
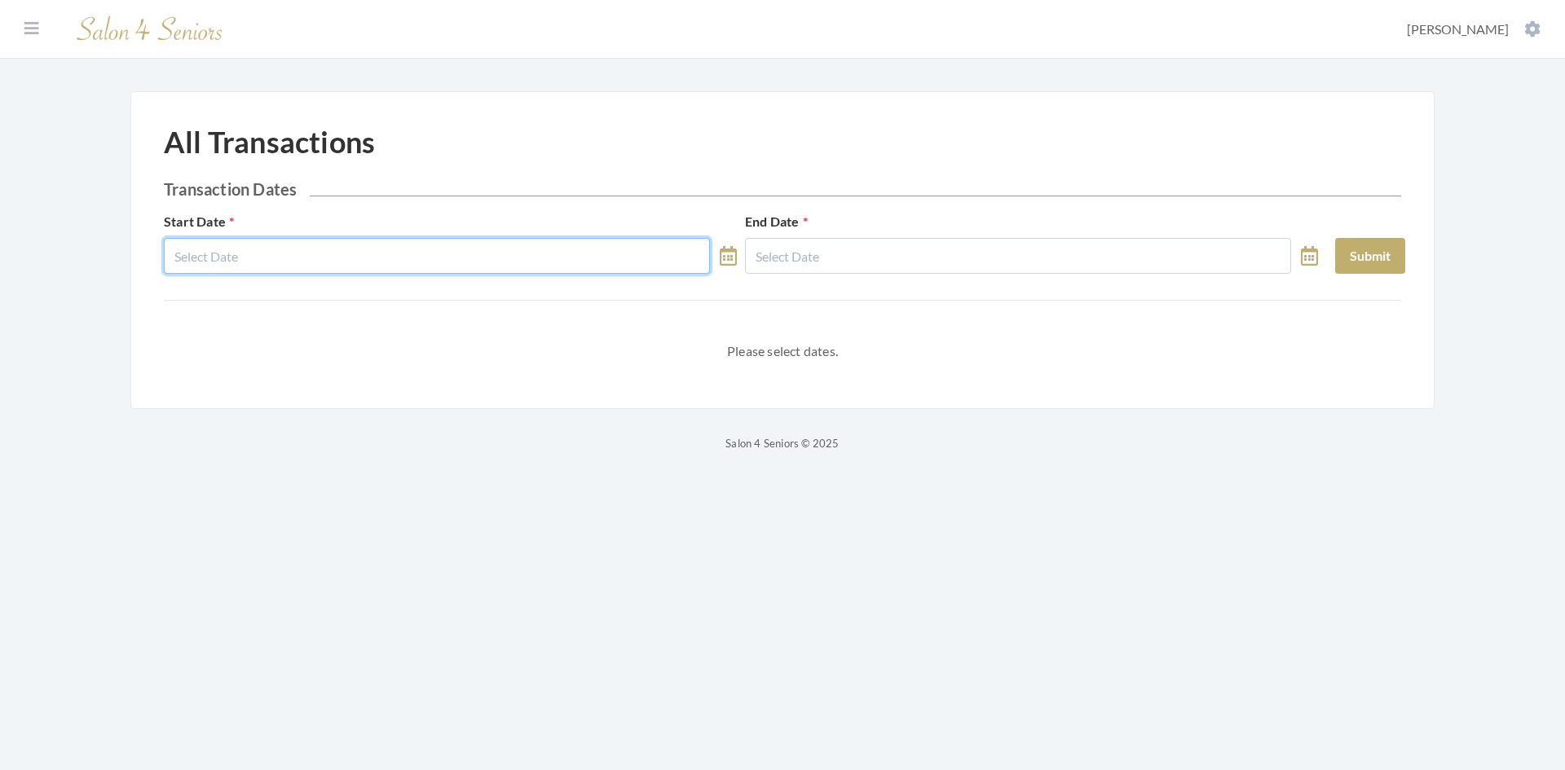
click at [322, 267] on input "text" at bounding box center [437, 256] width 546 height 36
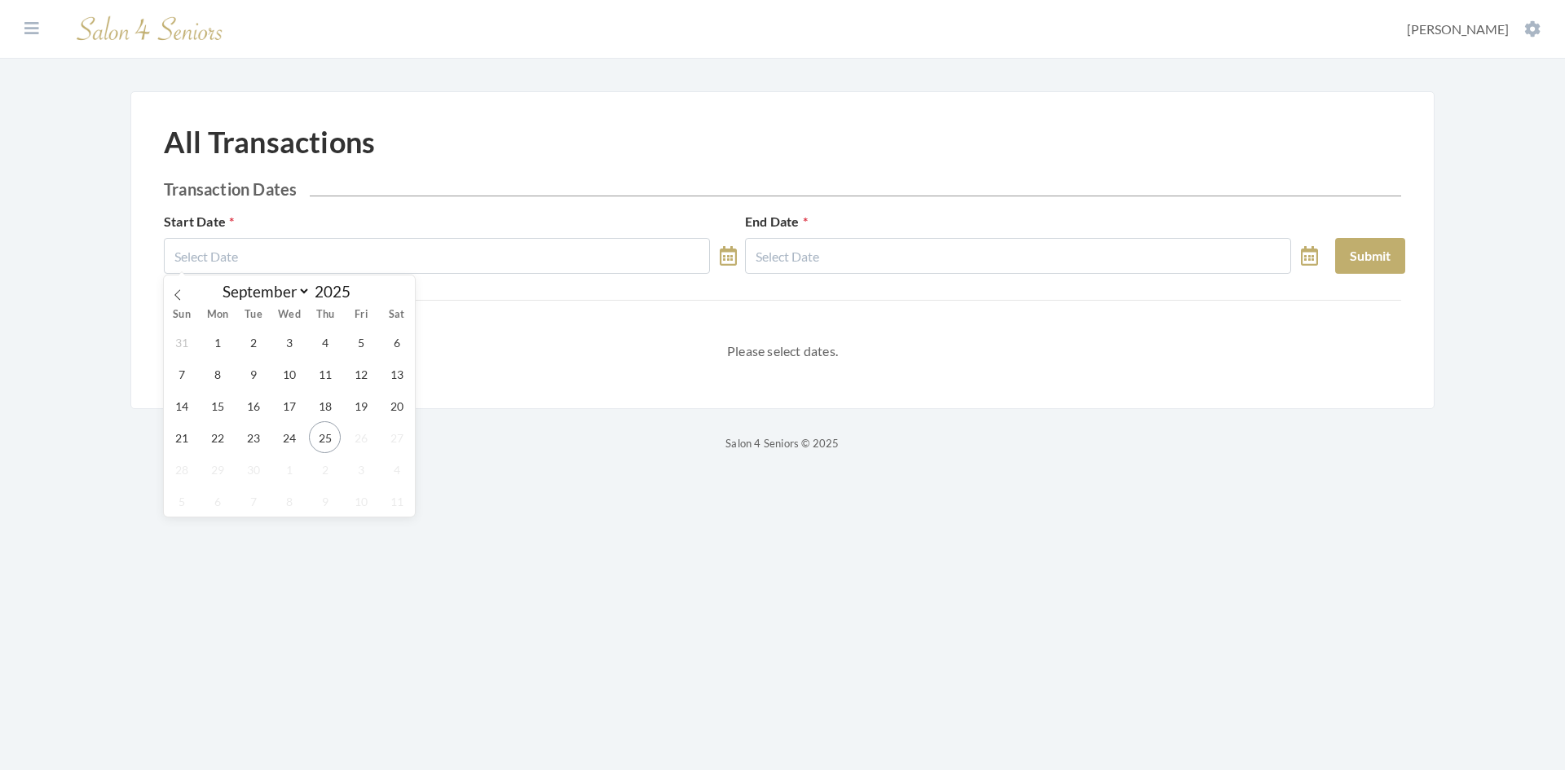
click at [236, 332] on div "31 1 2 3 4 5 6 7 8 9 10 11 12 13 14 15 16 17 18 19 20 21 22 23 24 25 26 27 28 2…" at bounding box center [289, 421] width 251 height 191
click at [226, 338] on span "1" at bounding box center [217, 342] width 32 height 32
type input "[DATE]"
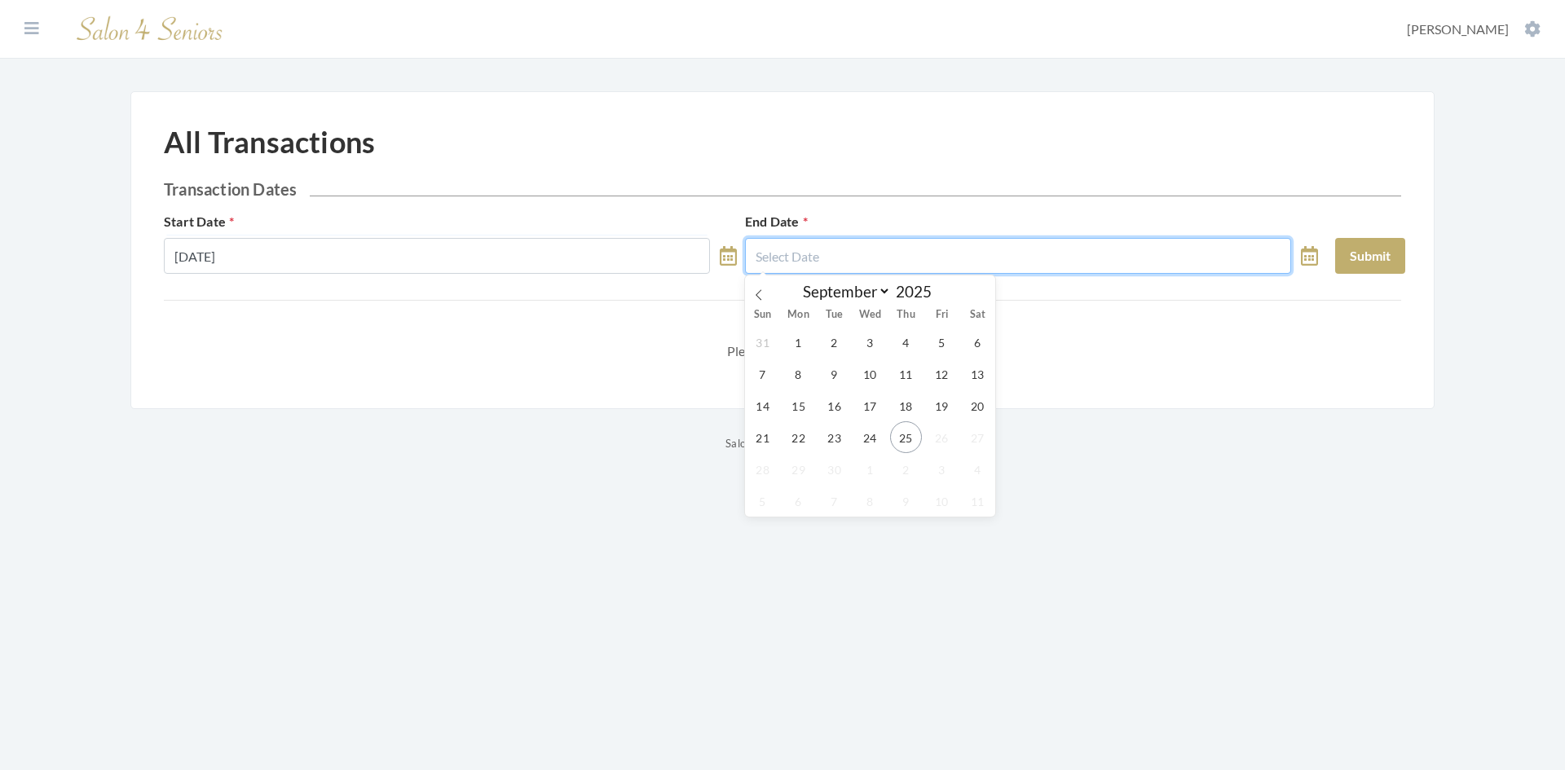
click at [900, 253] on input "text" at bounding box center [1018, 256] width 546 height 36
click at [941, 349] on span "5" at bounding box center [942, 342] width 32 height 32
type input "[DATE]"
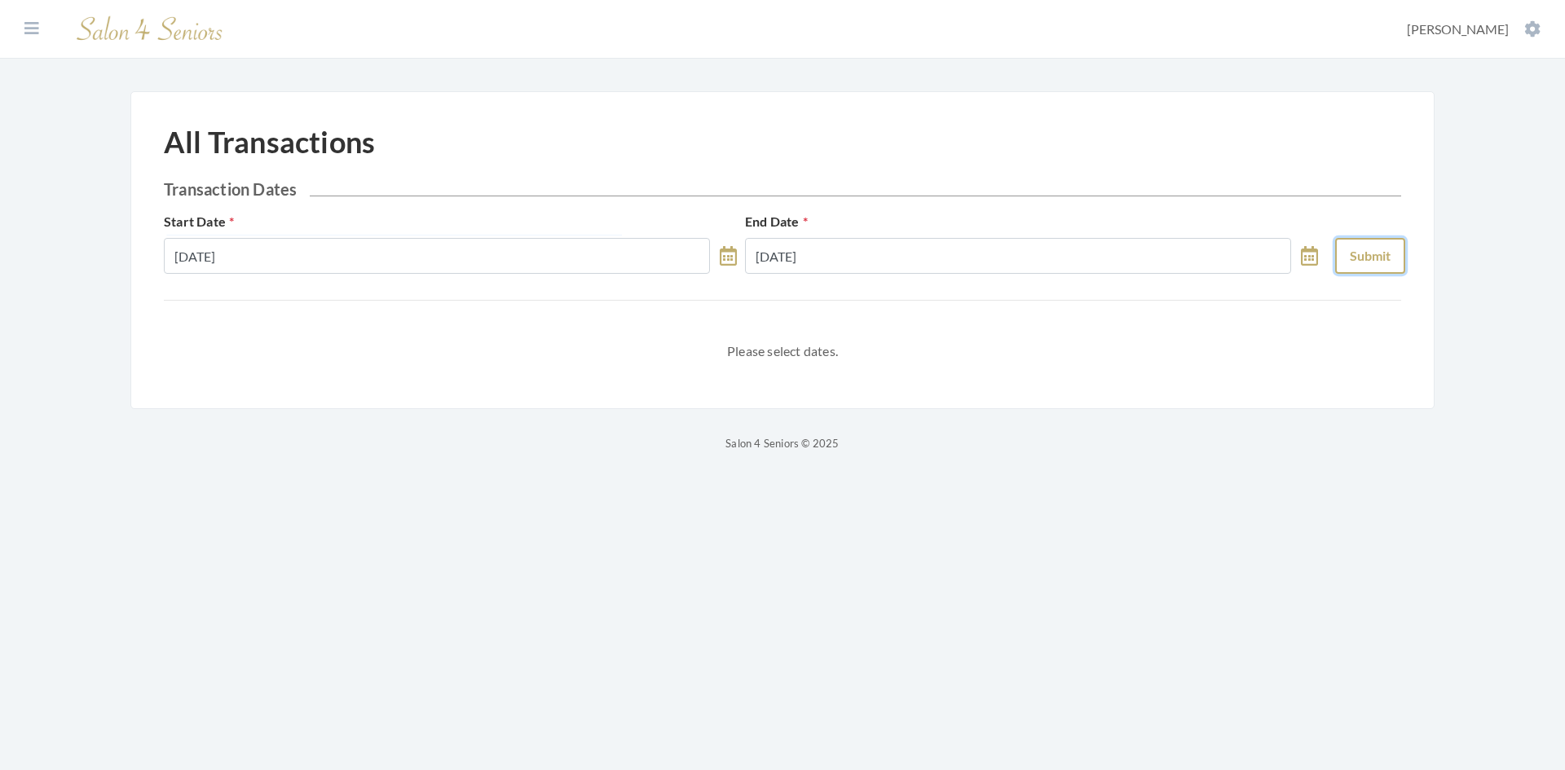
click at [1361, 261] on button "Submit" at bounding box center [1370, 256] width 70 height 36
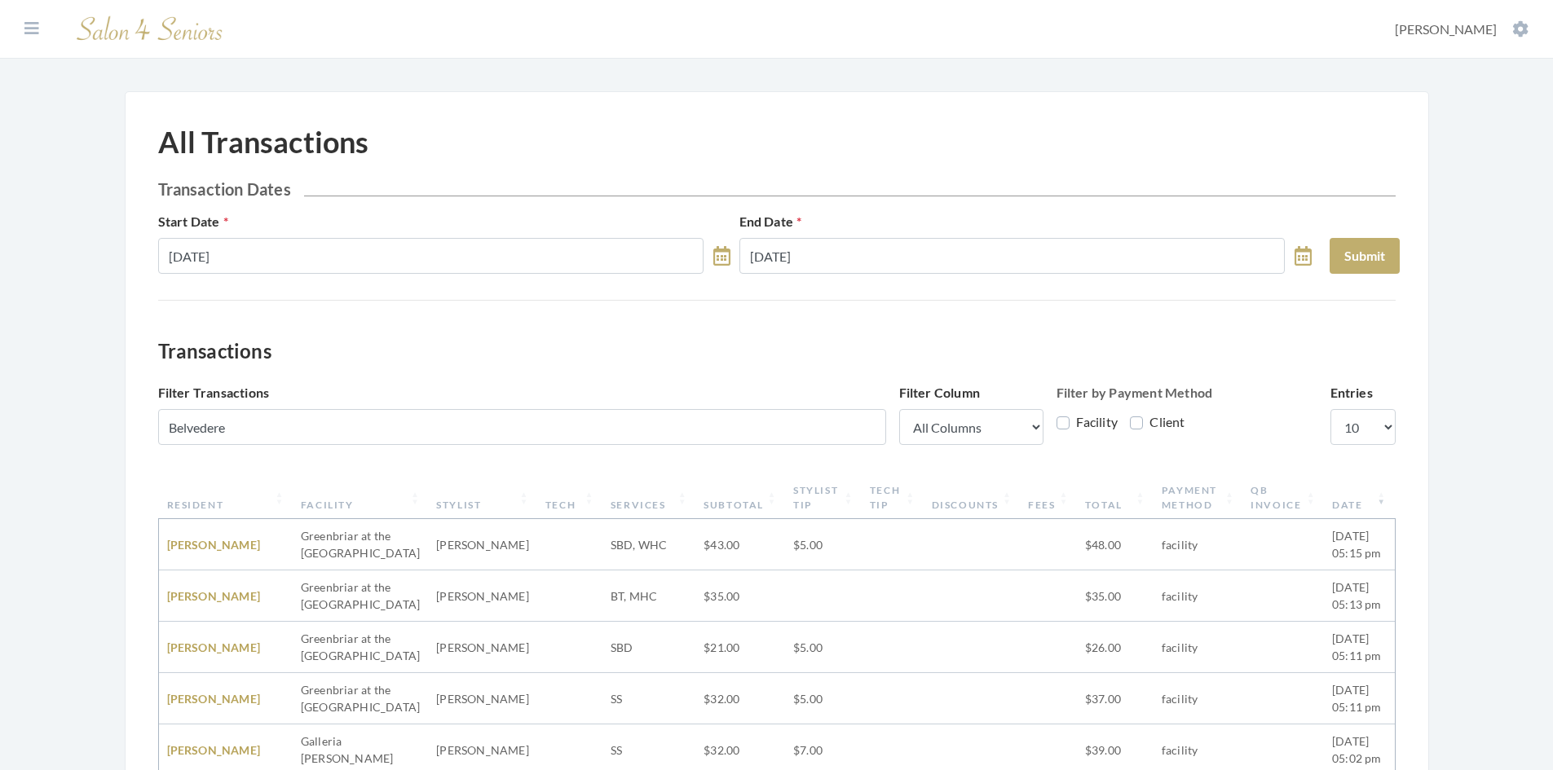
scroll to position [522, 0]
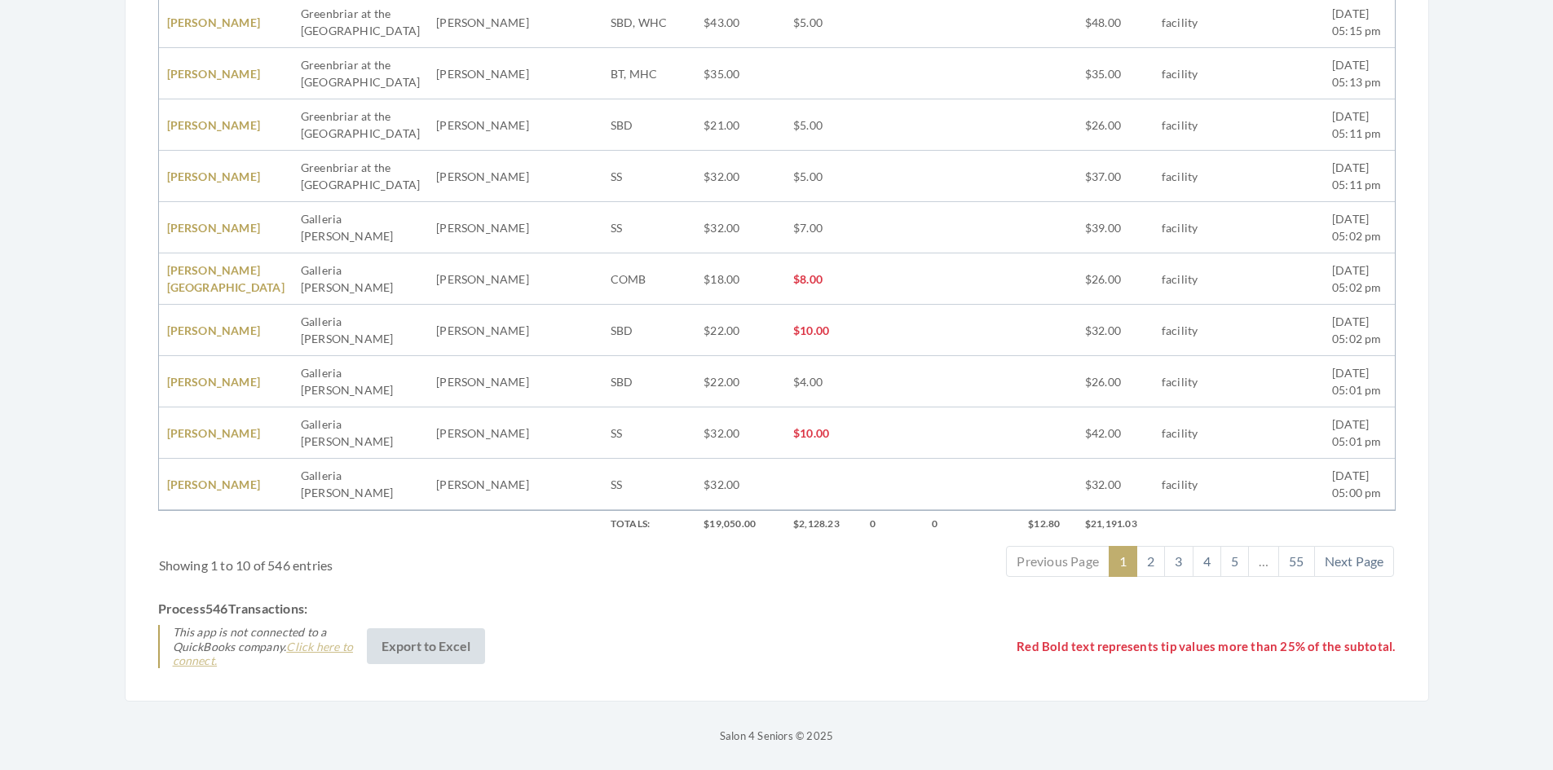
click at [331, 648] on link "Click here to connect." at bounding box center [263, 654] width 180 height 29
click at [311, 645] on link "Click here to connect." at bounding box center [263, 654] width 180 height 29
